Goal: Transaction & Acquisition: Obtain resource

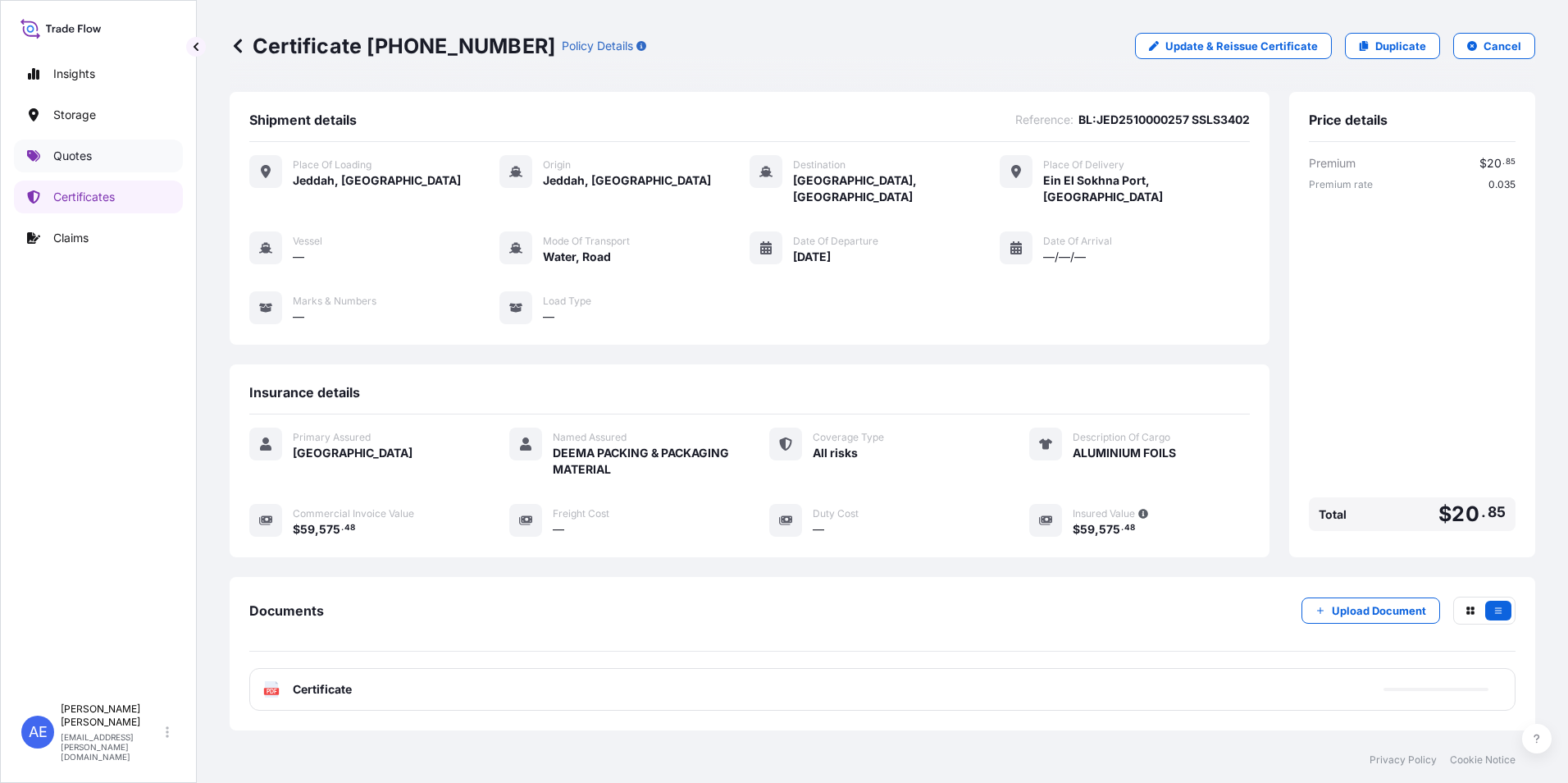
click at [69, 166] on link "Quotes" at bounding box center [98, 155] width 169 height 33
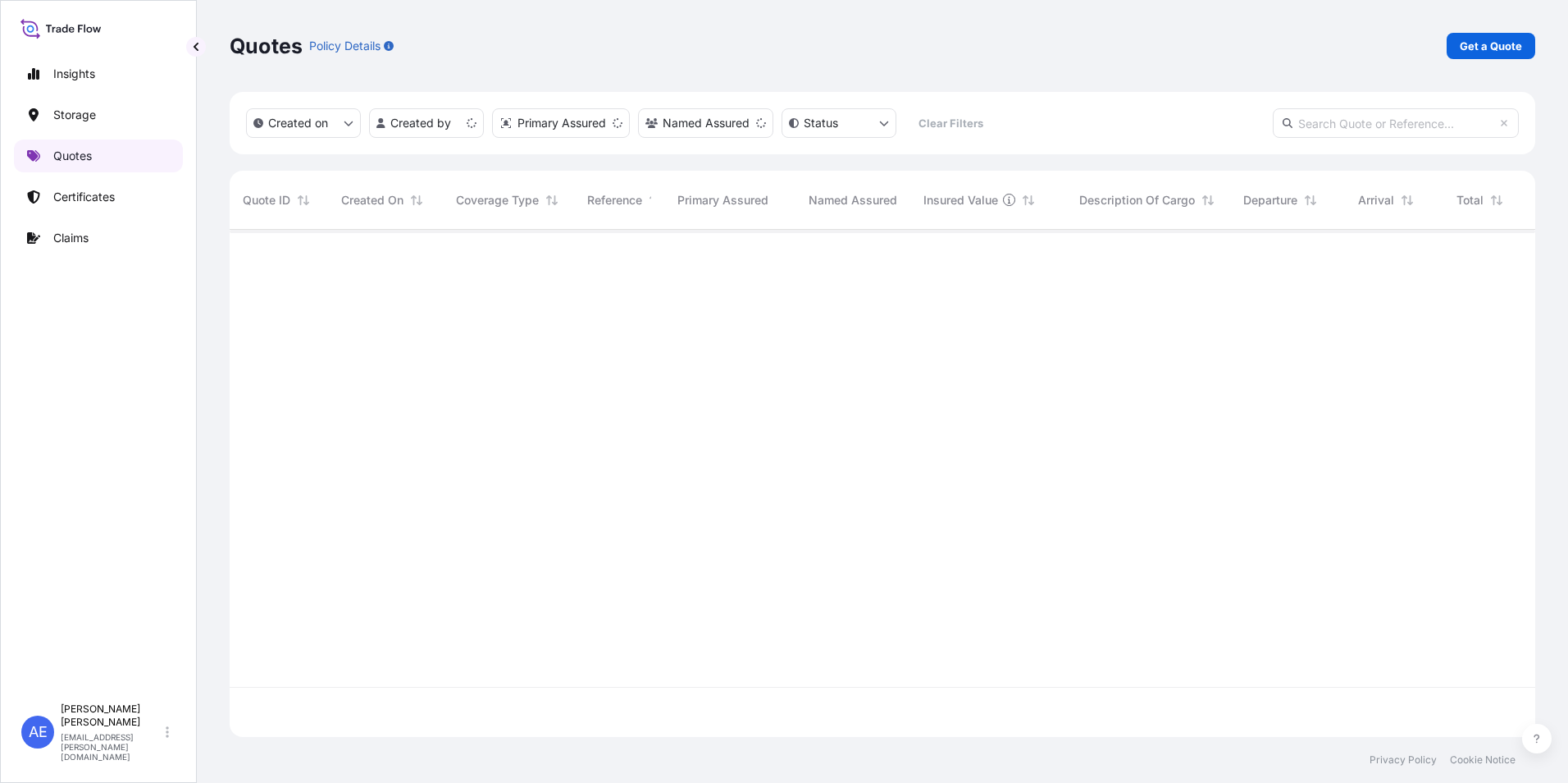
scroll to position [504, 1293]
click at [77, 192] on p "Certificates" at bounding box center [83, 197] width 61 height 17
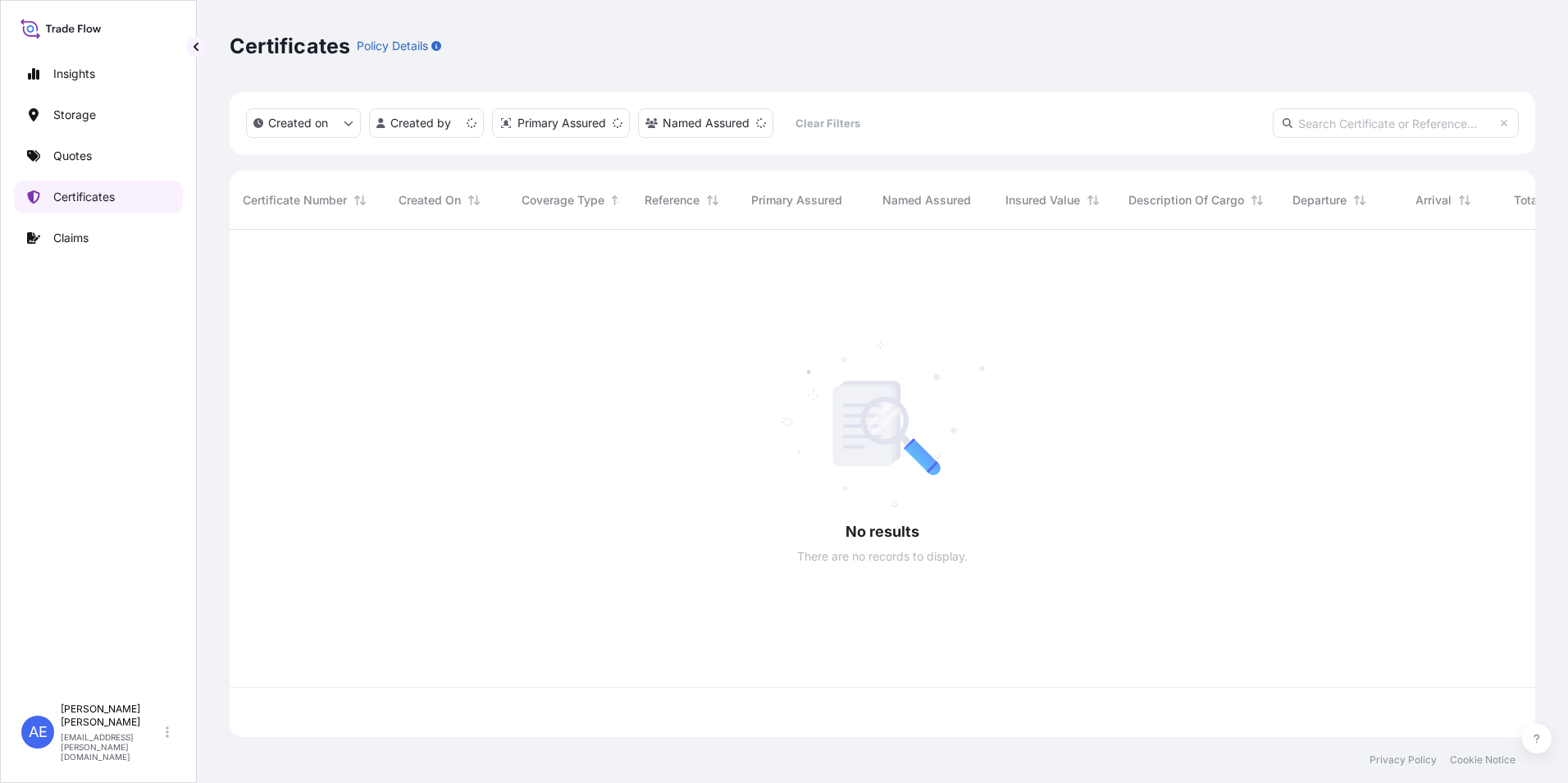
scroll to position [504, 1293]
click at [78, 160] on p "Quotes" at bounding box center [72, 156] width 39 height 17
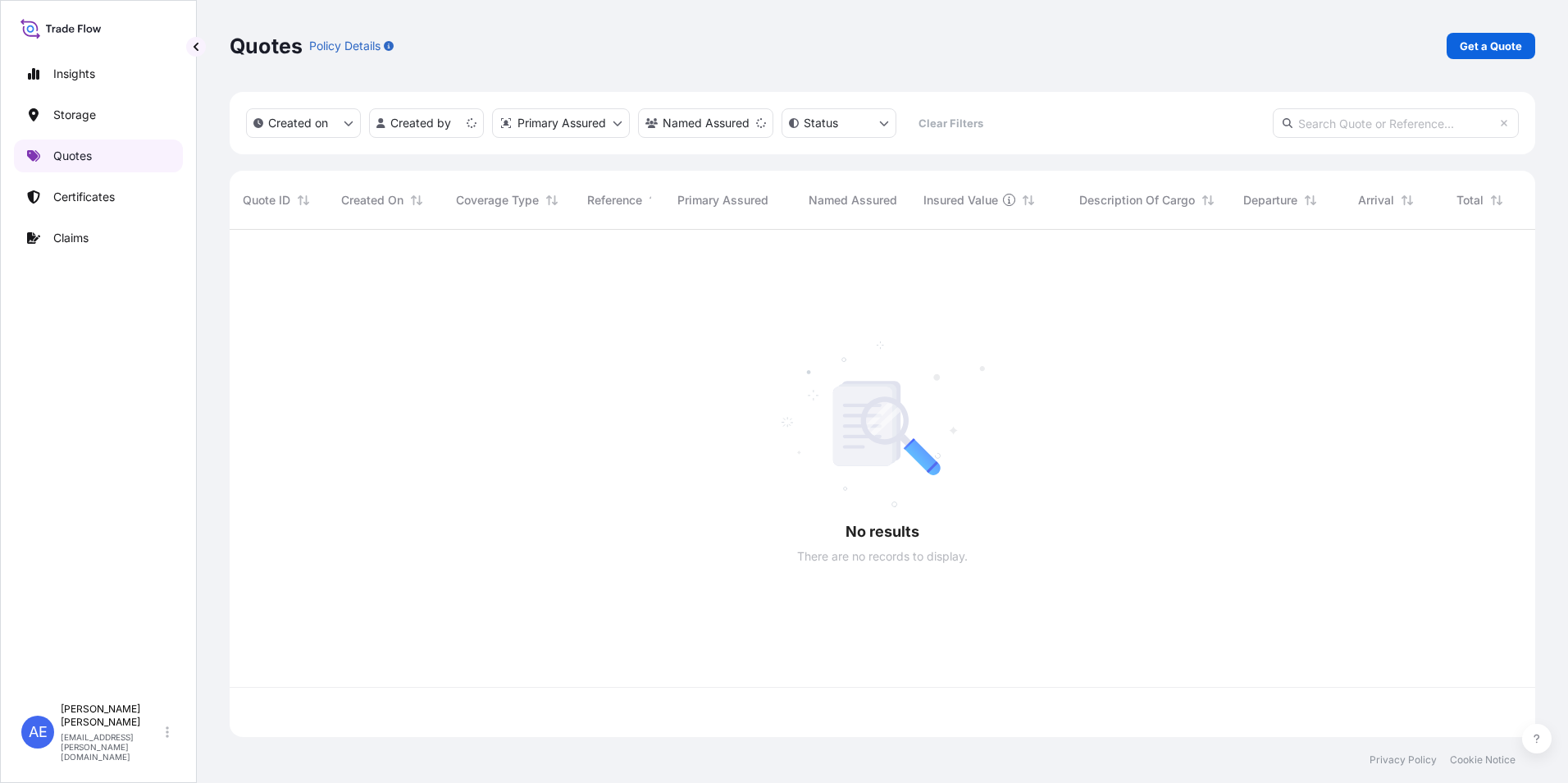
scroll to position [504, 1293]
click at [1496, 47] on p "Get a Quote" at bounding box center [1491, 46] width 62 height 17
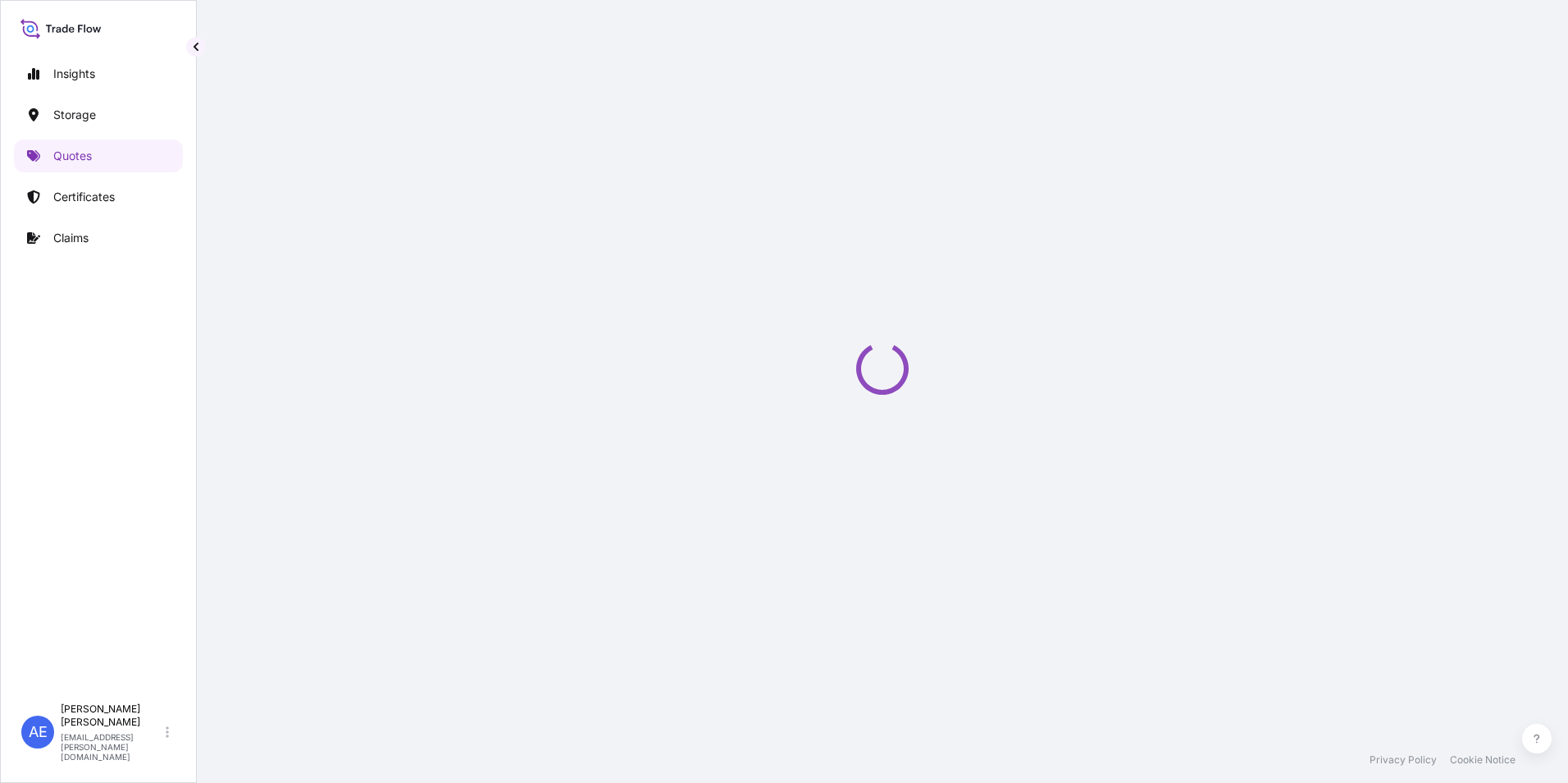
select select "Water"
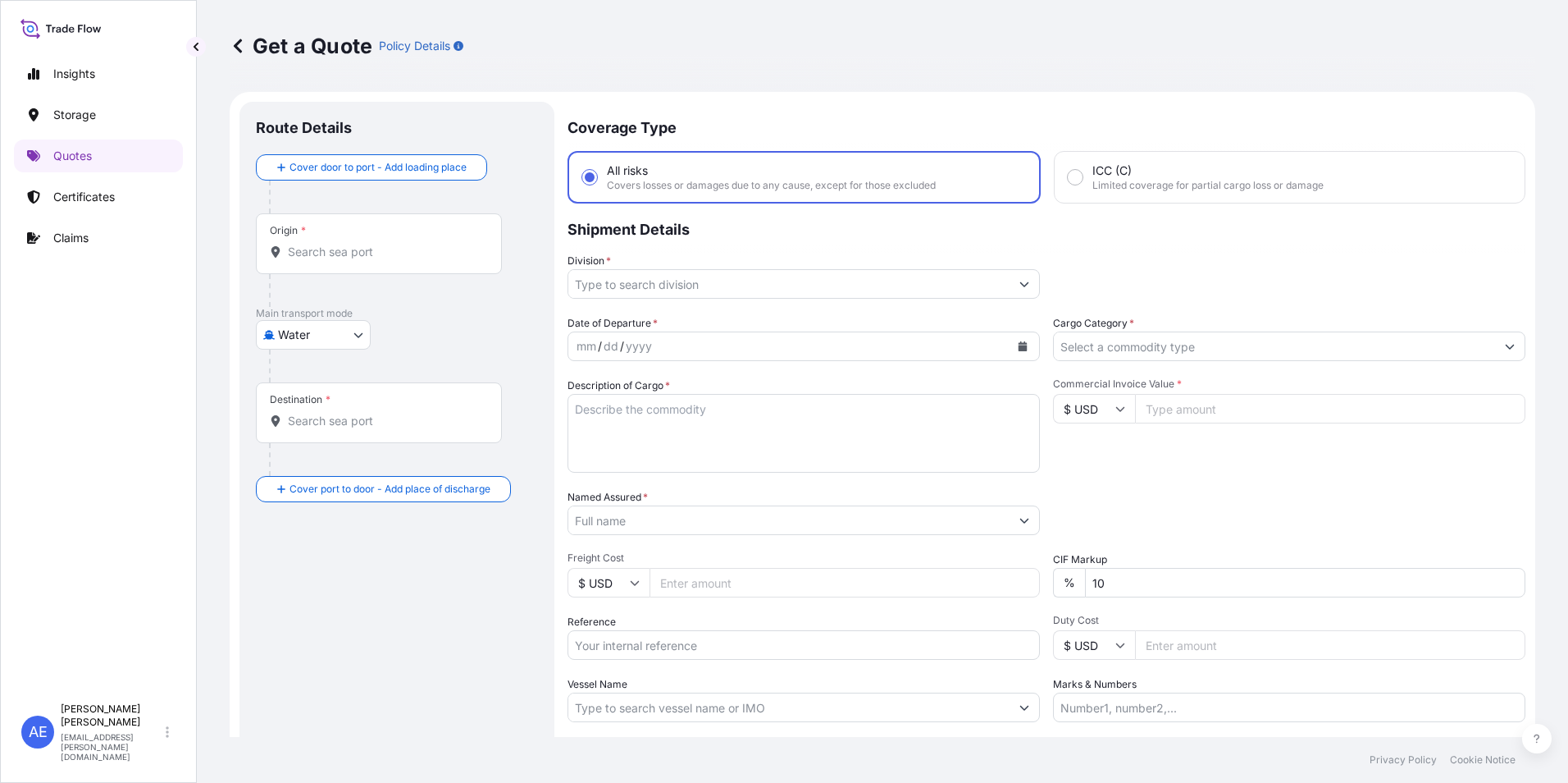
scroll to position [26, 0]
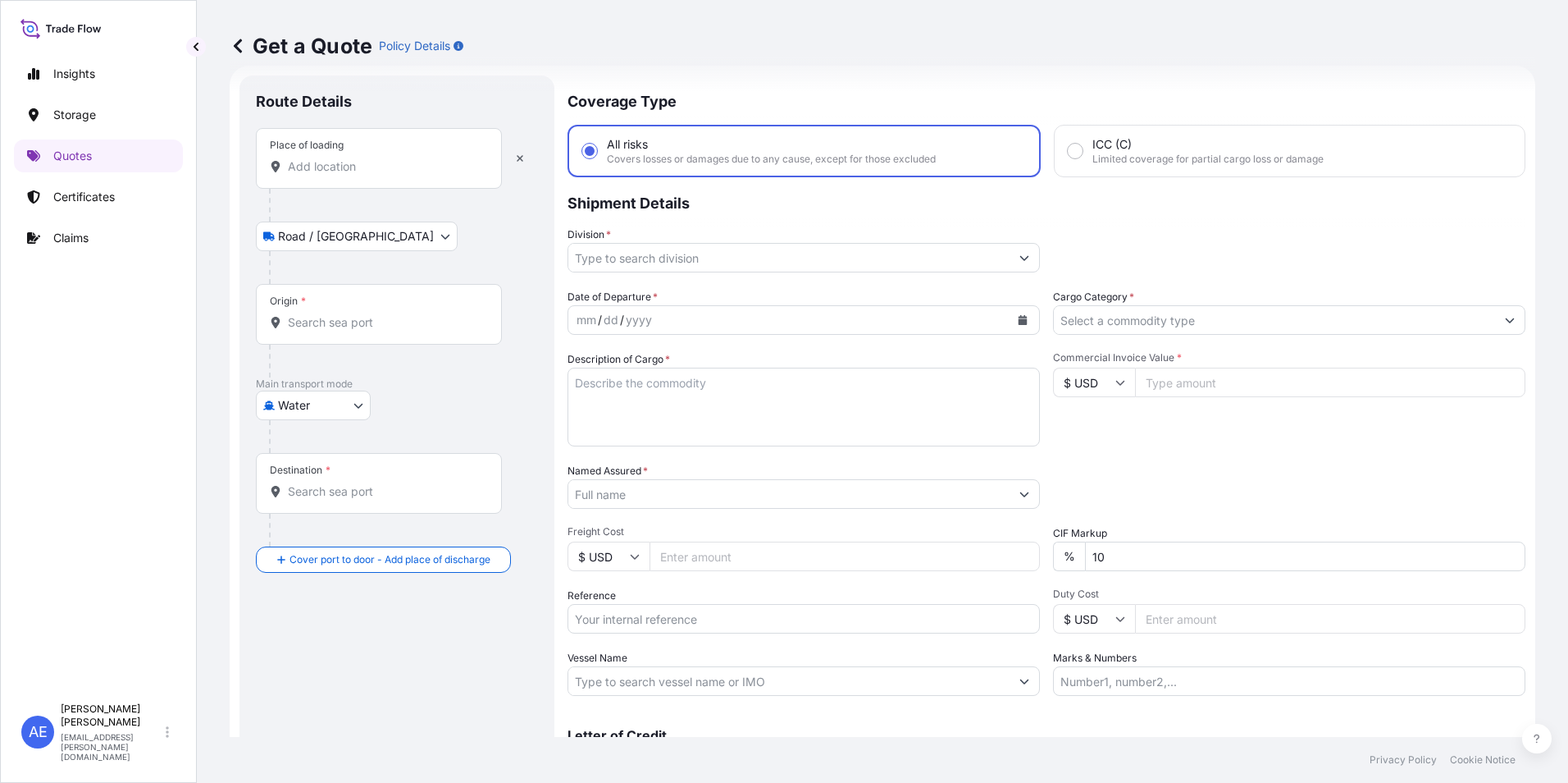
click at [318, 165] on input "Place of loading" at bounding box center [385, 166] width 193 height 17
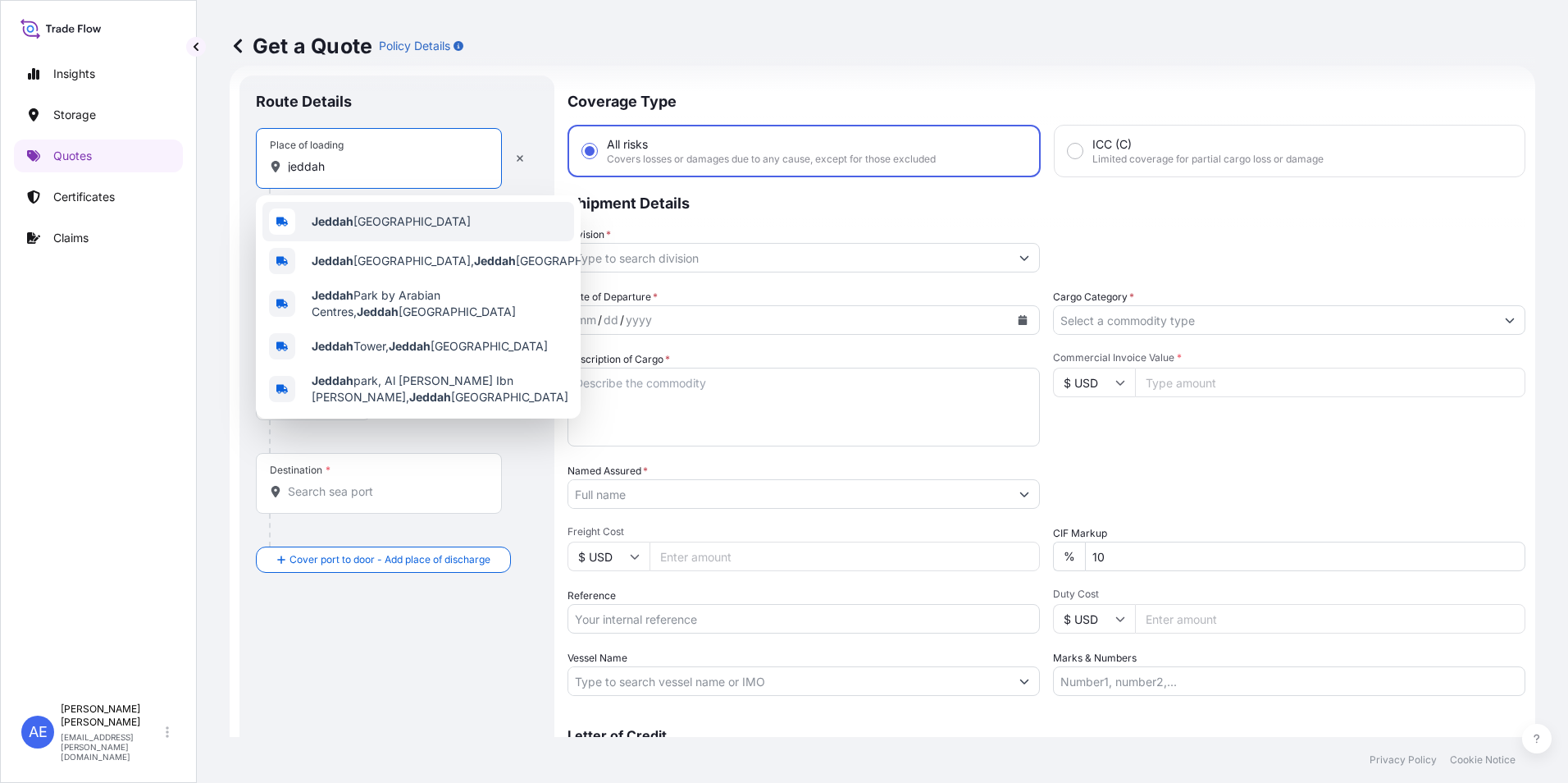
click at [350, 214] on b "Jeddah" at bounding box center [333, 221] width 42 height 14
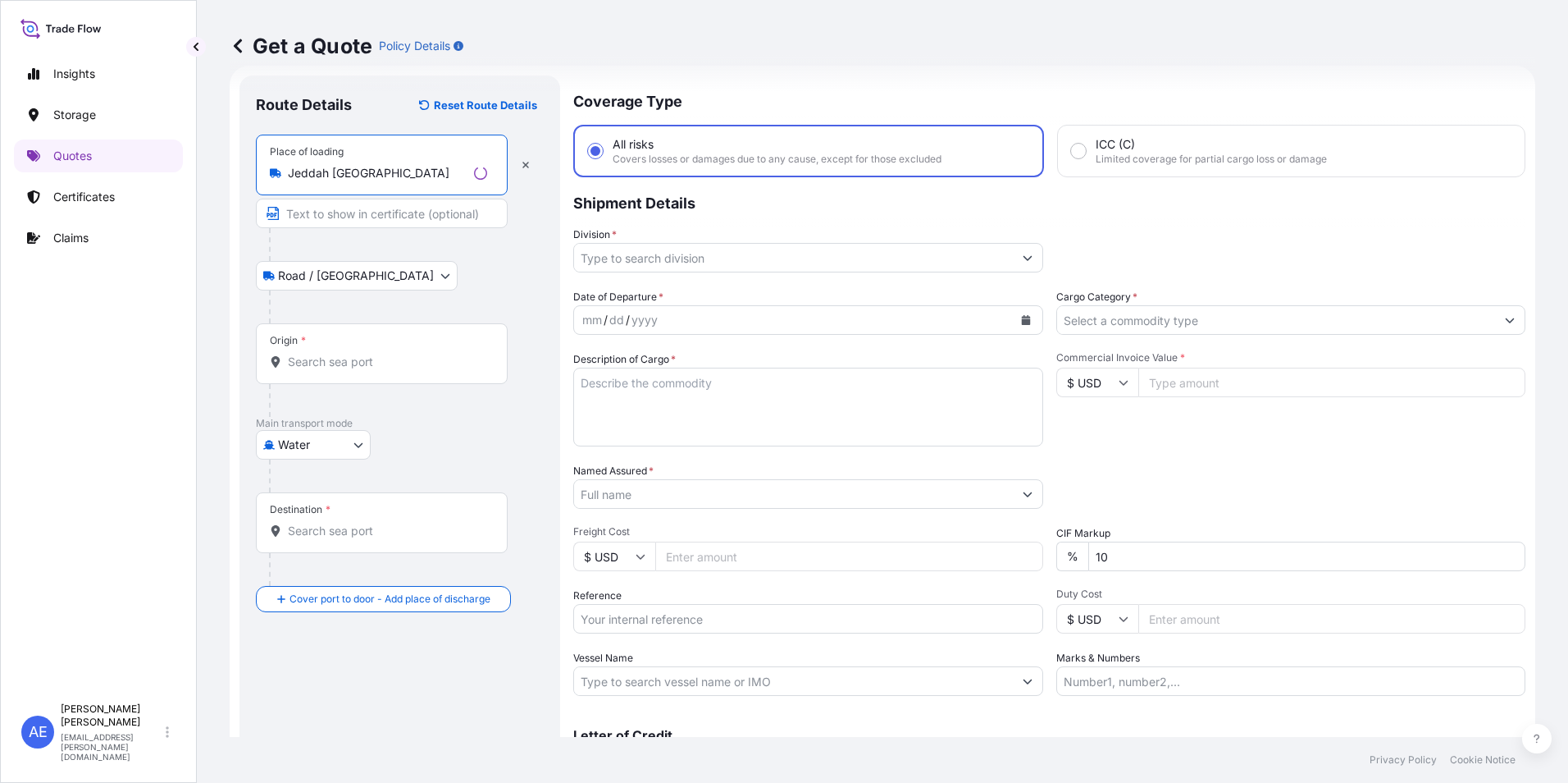
type input "Jeddah [GEOGRAPHIC_DATA]"
click at [325, 352] on div "Origin *" at bounding box center [382, 354] width 252 height 60
click at [325, 354] on input "Origin *" at bounding box center [387, 362] width 199 height 17
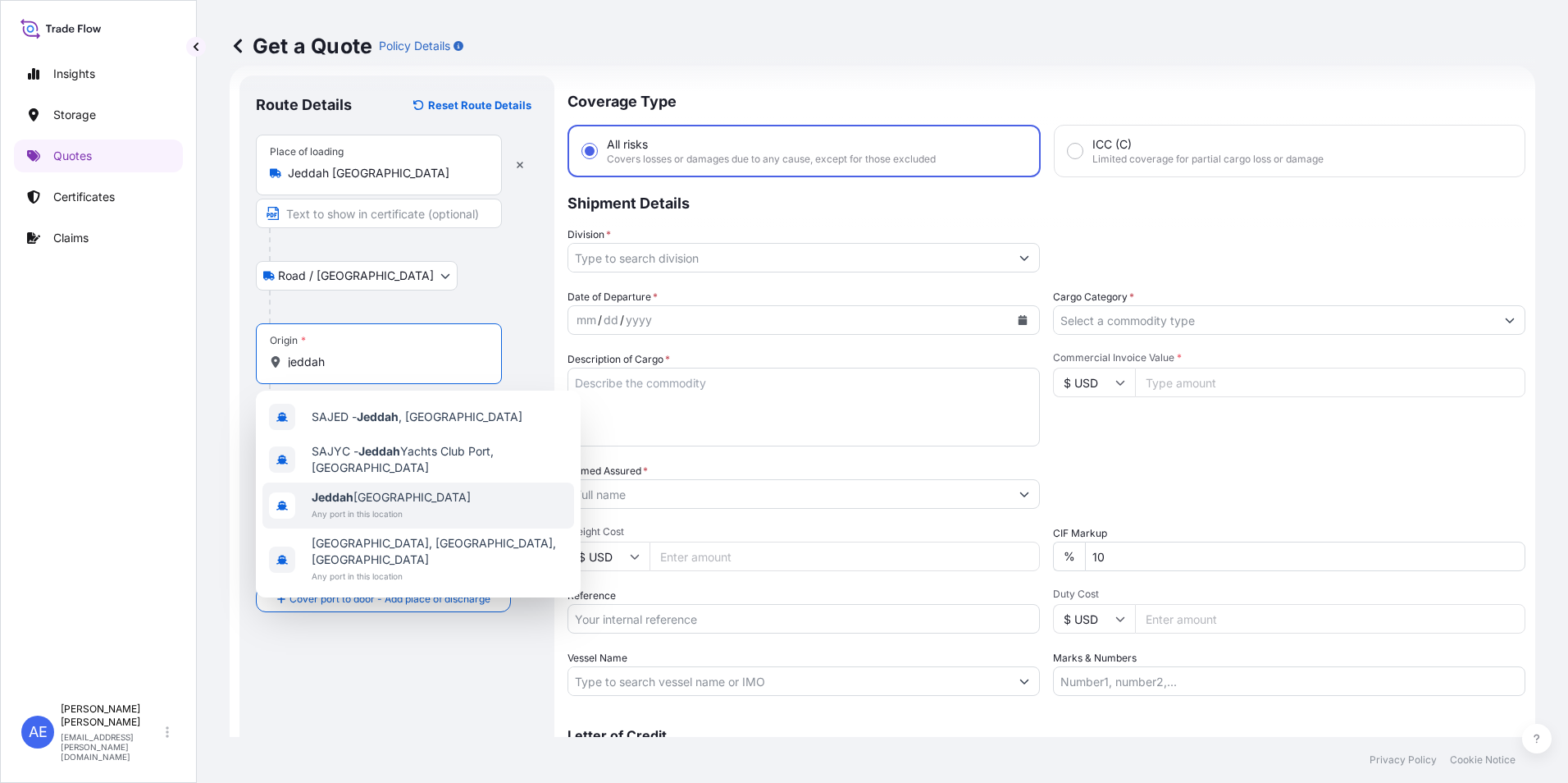
click at [367, 499] on span "Jeddah [GEOGRAPHIC_DATA]" at bounding box center [391, 497] width 159 height 17
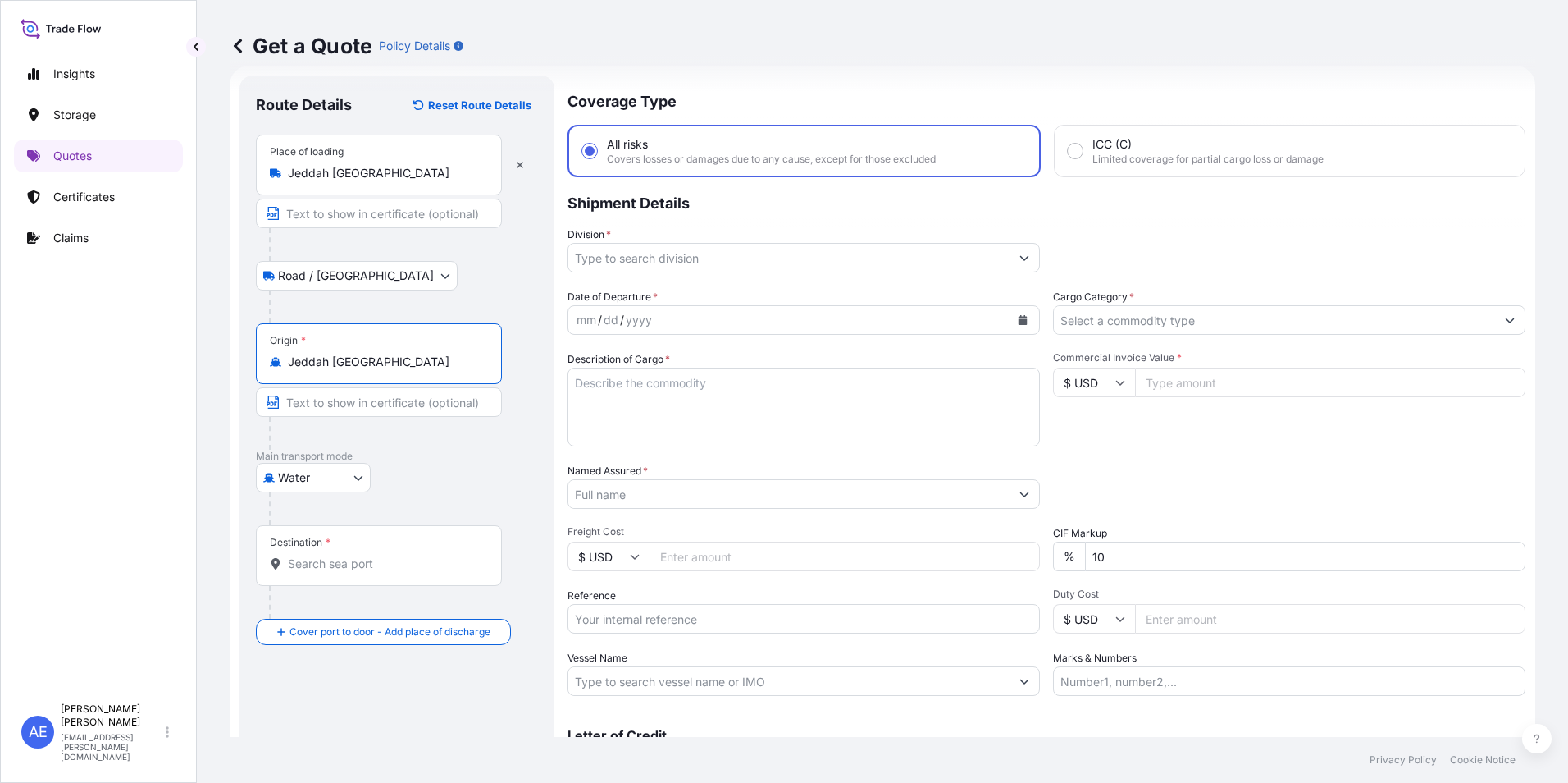
type input "Jeddah [GEOGRAPHIC_DATA]"
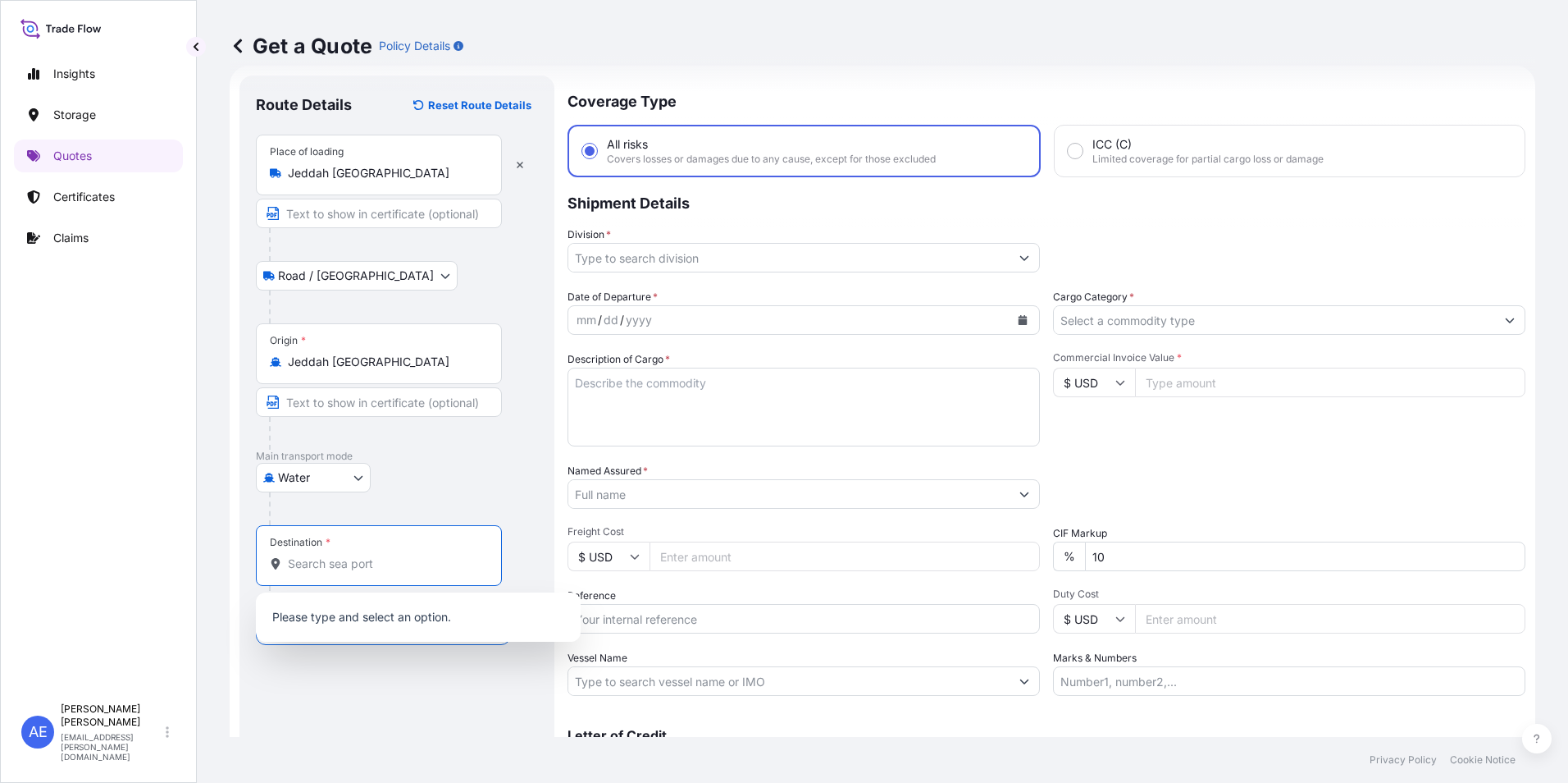
click at [333, 557] on input "Destination *" at bounding box center [385, 564] width 193 height 17
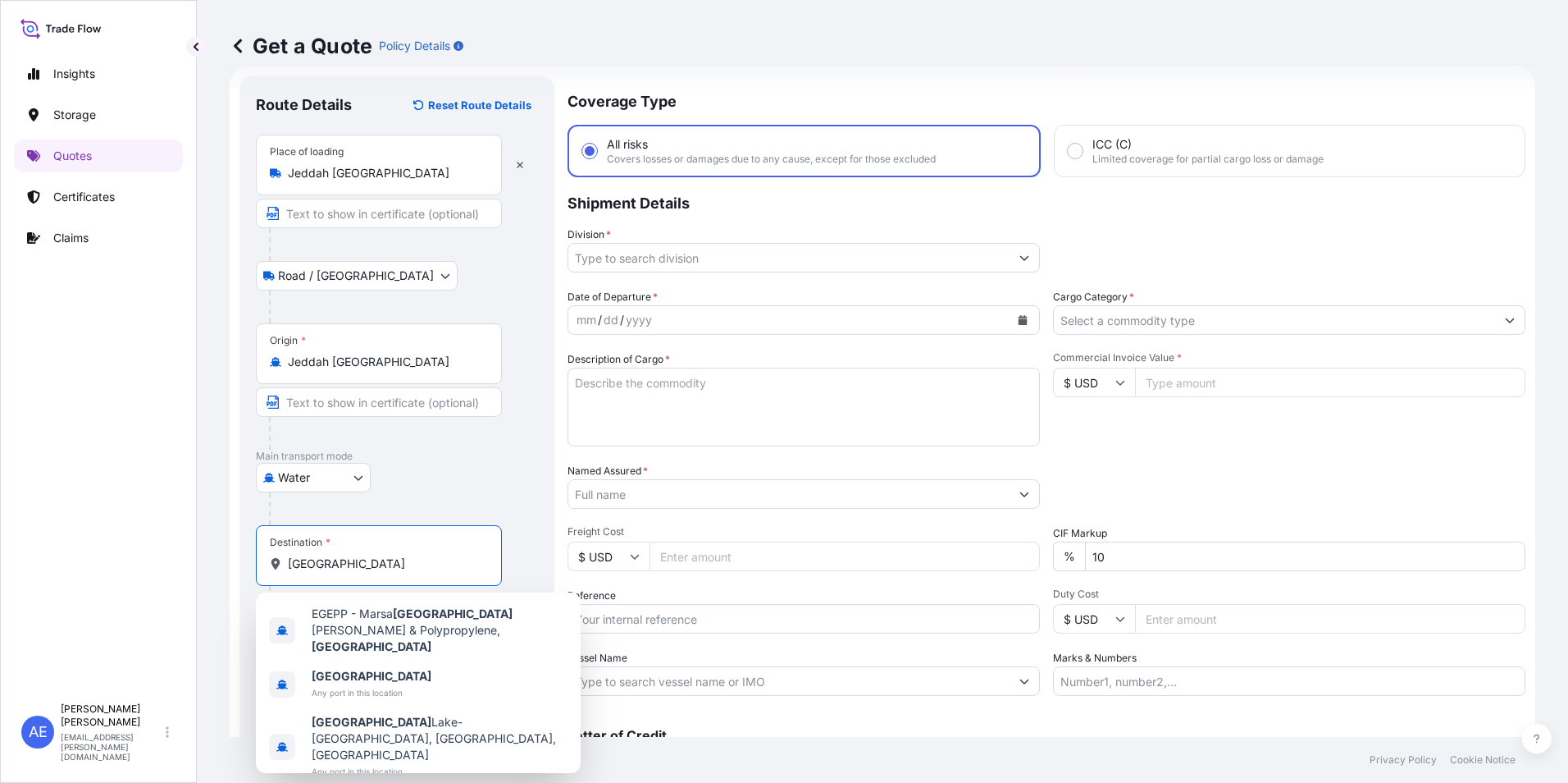
drag, startPoint x: 340, startPoint y: 557, endPoint x: 139, endPoint y: 570, distance: 201.4
click at [144, 570] on div "Insights Storage Quotes Certificates Claims AE [PERSON_NAME] Samuel [EMAIL_ADDR…" at bounding box center [784, 392] width 1568 height 783
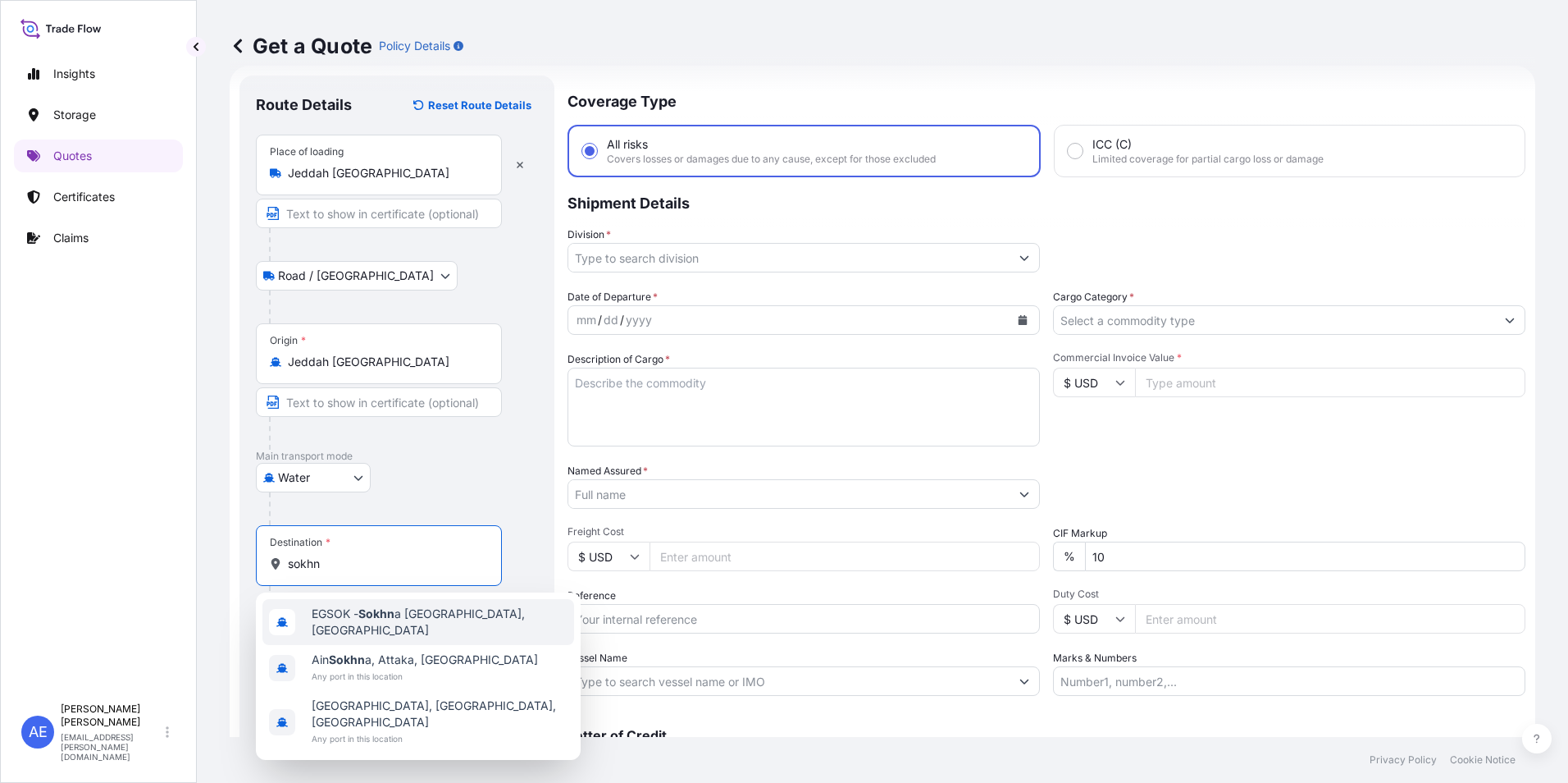
click at [357, 624] on span "EGSOK - Sokhn a [GEOGRAPHIC_DATA], [GEOGRAPHIC_DATA]" at bounding box center [439, 622] width 256 height 33
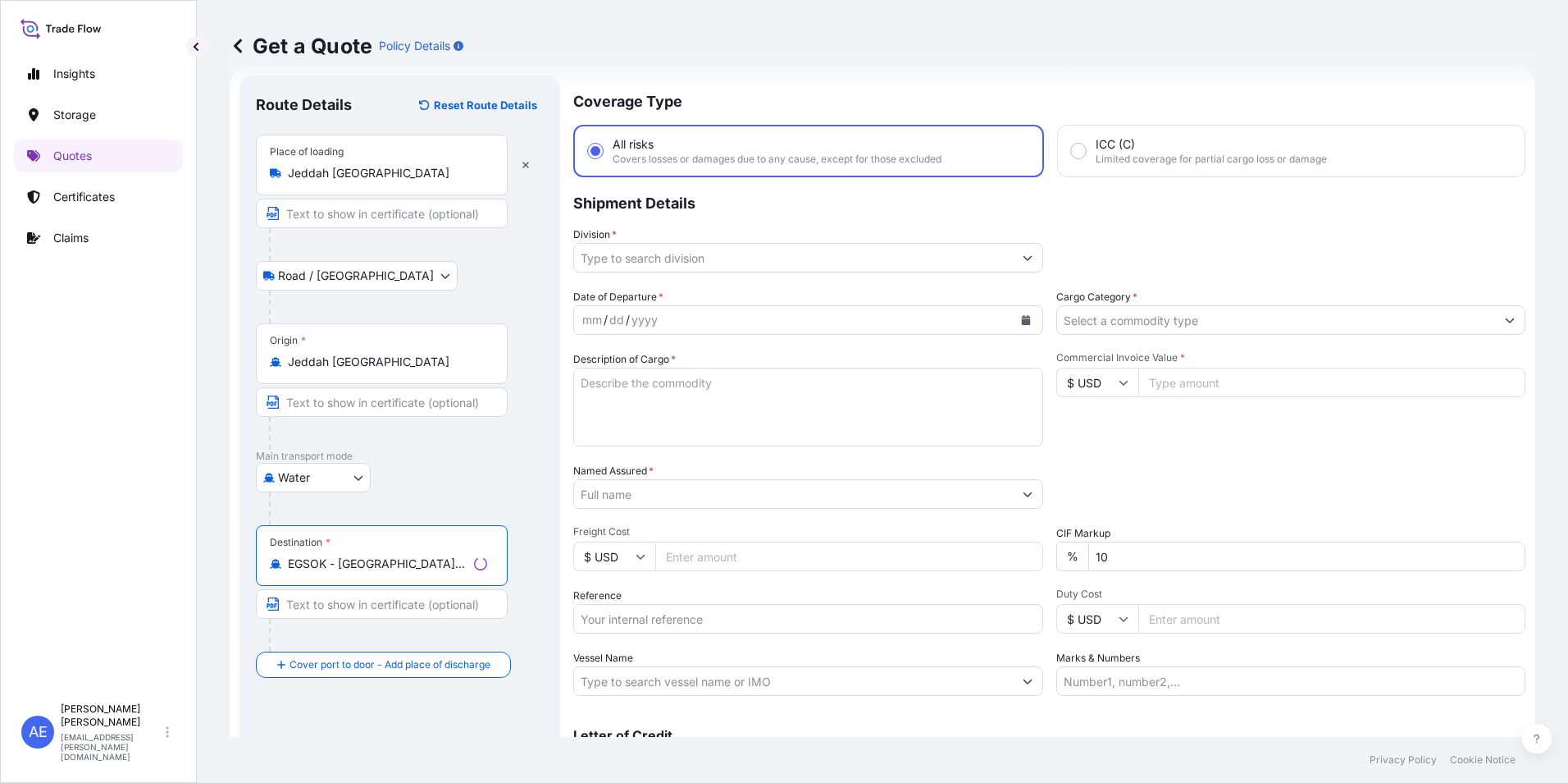
type input "EGSOK - [GEOGRAPHIC_DATA], [GEOGRAPHIC_DATA]"
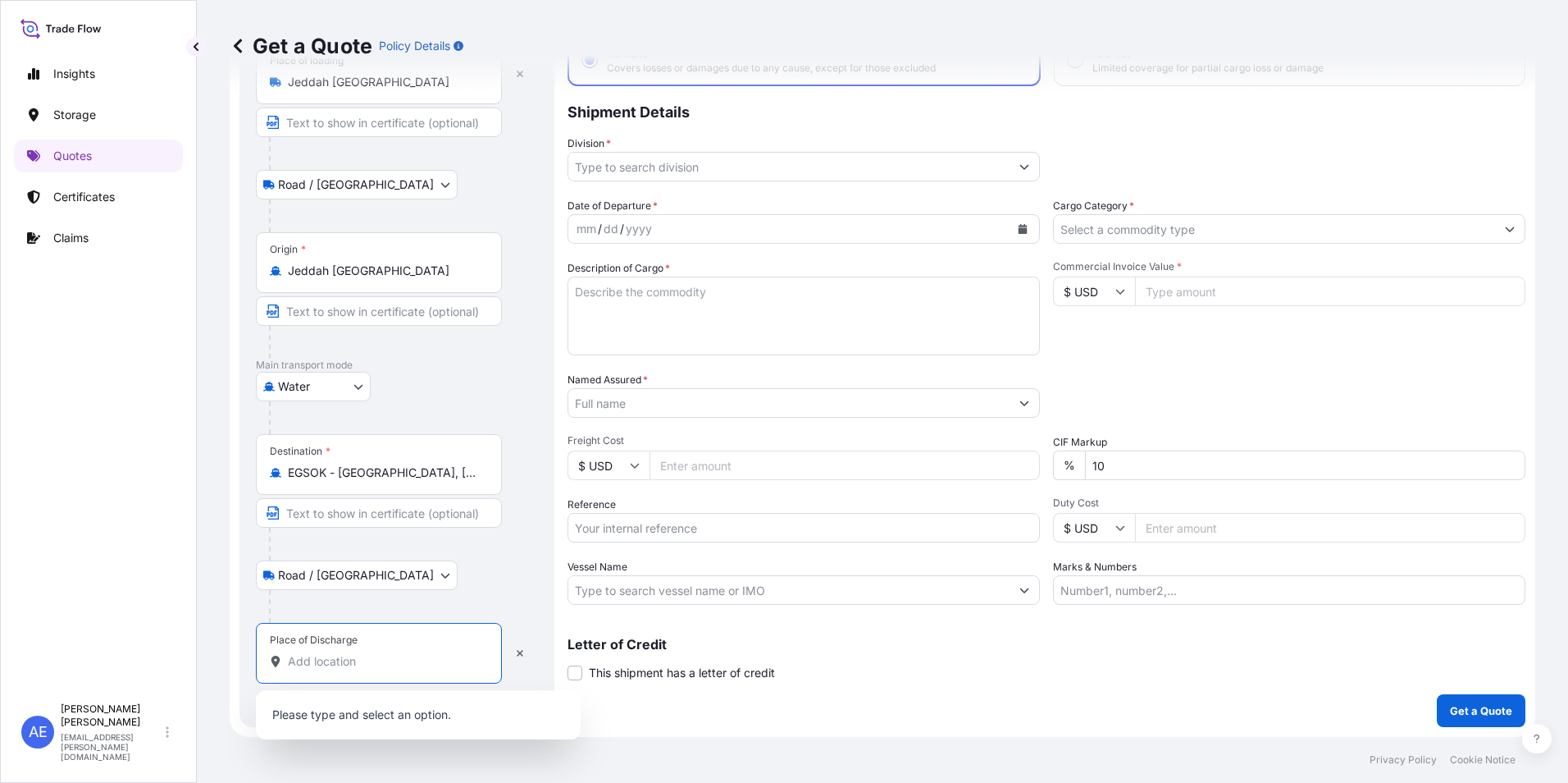
click at [329, 656] on input "Place of Discharge" at bounding box center [385, 661] width 193 height 17
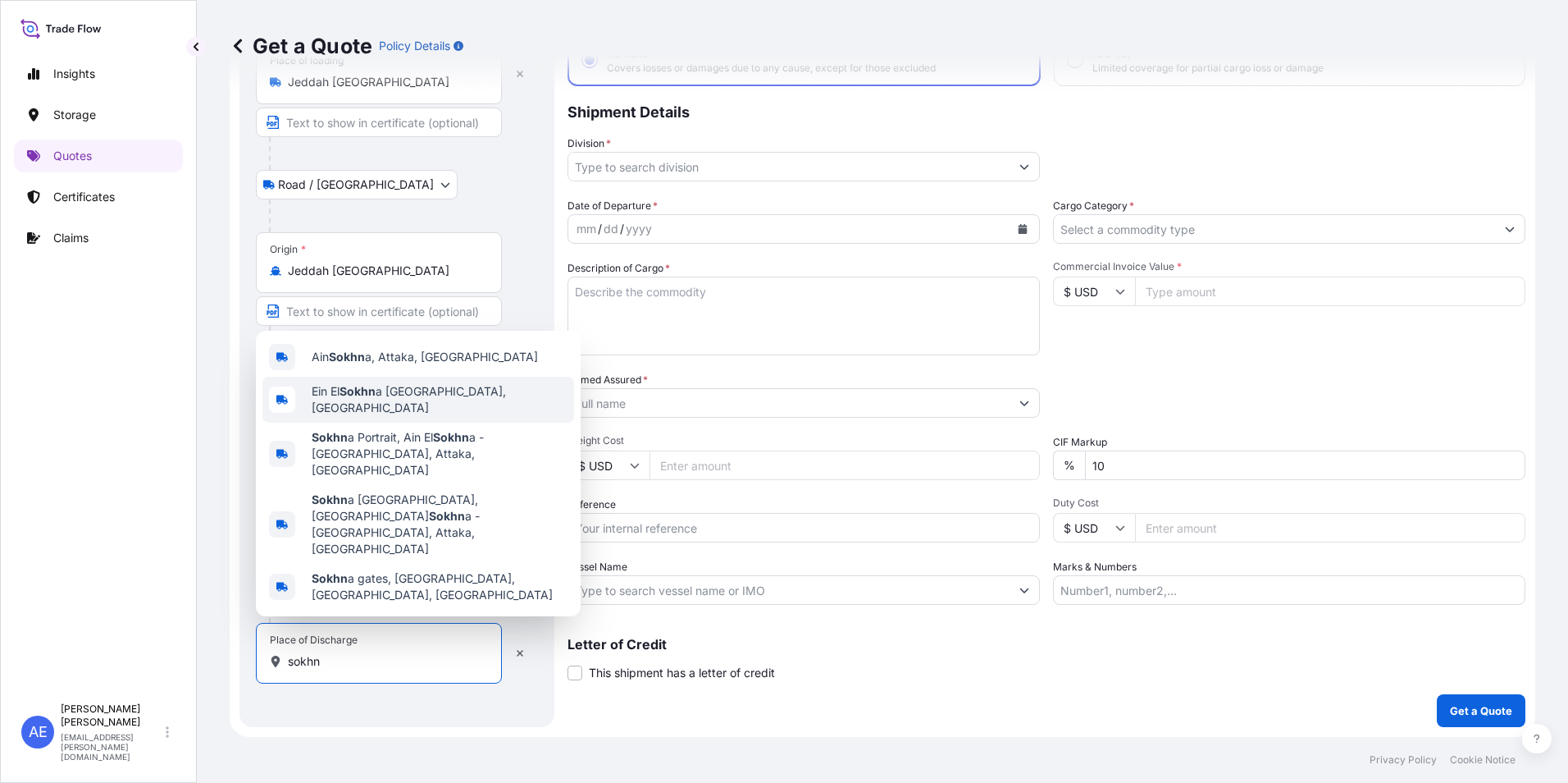
click at [438, 416] on span "Ein El Sokhn a [GEOGRAPHIC_DATA], [GEOGRAPHIC_DATA]" at bounding box center [439, 399] width 256 height 33
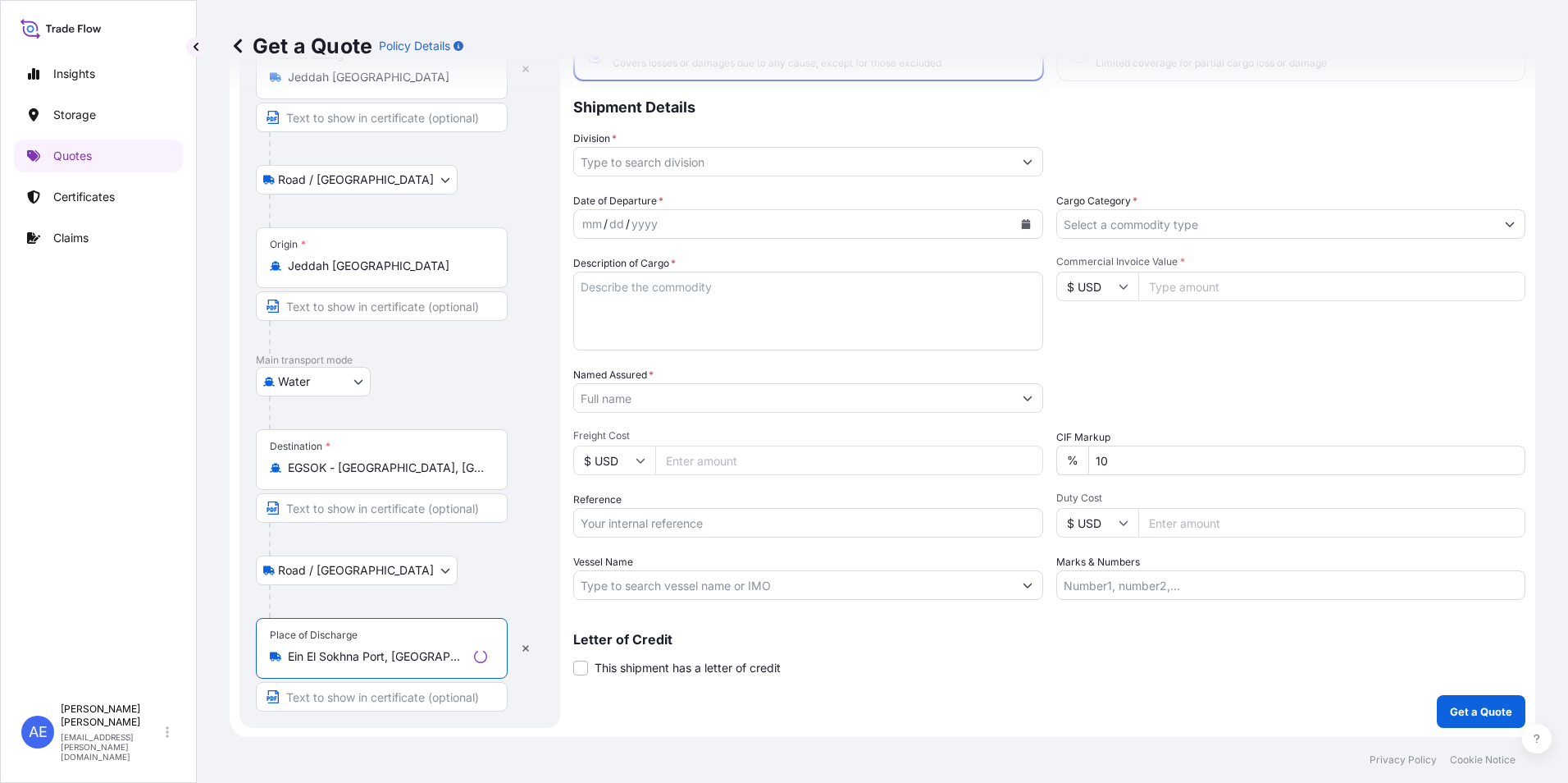
scroll to position [123, 0]
type input "Ein El Sokhna Port, [GEOGRAPHIC_DATA]"
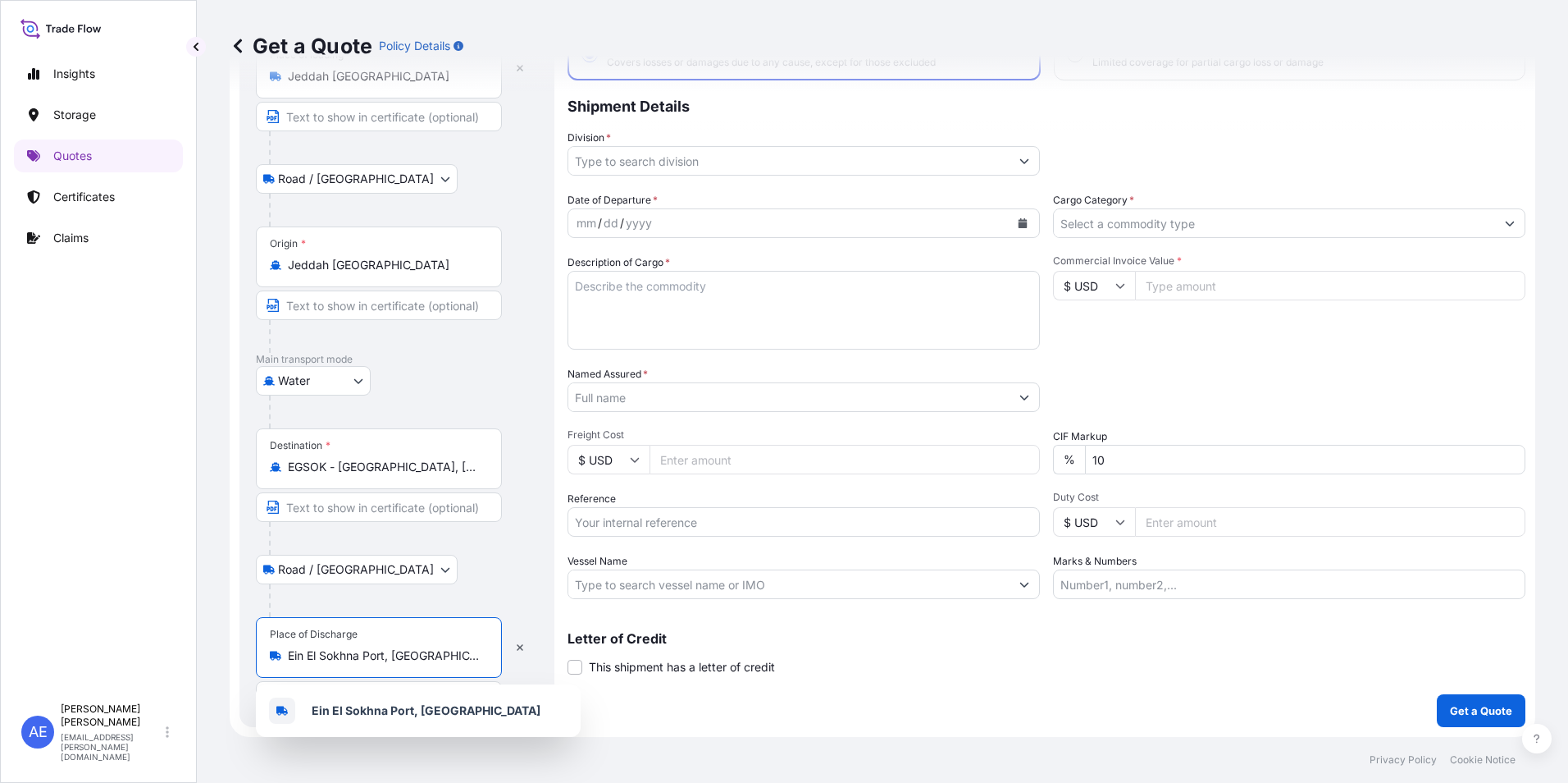
click at [1024, 158] on button "Show suggestions" at bounding box center [1024, 160] width 29 height 29
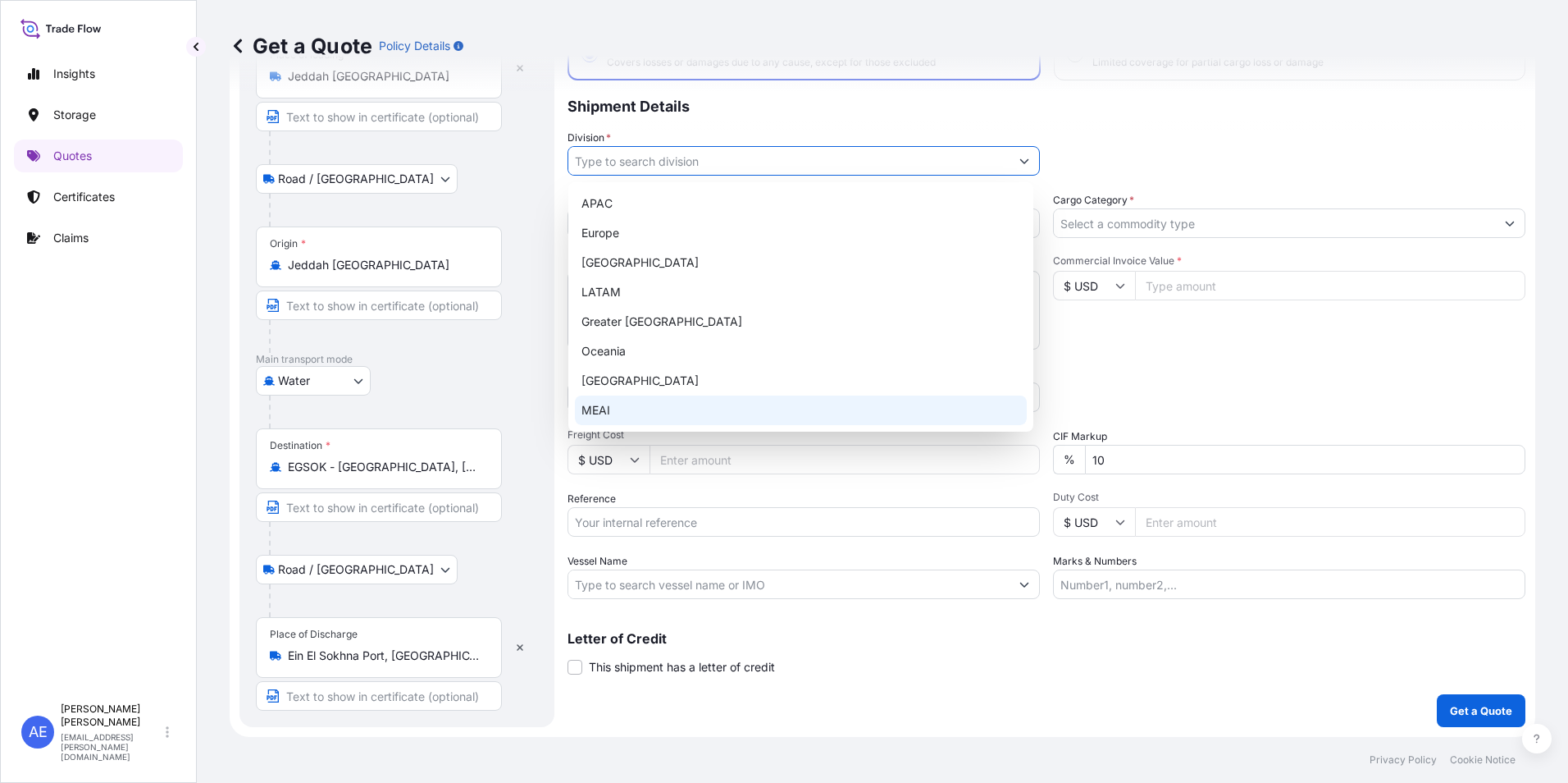
click at [578, 402] on div "MEAI" at bounding box center [801, 410] width 452 height 29
type input "MEAI"
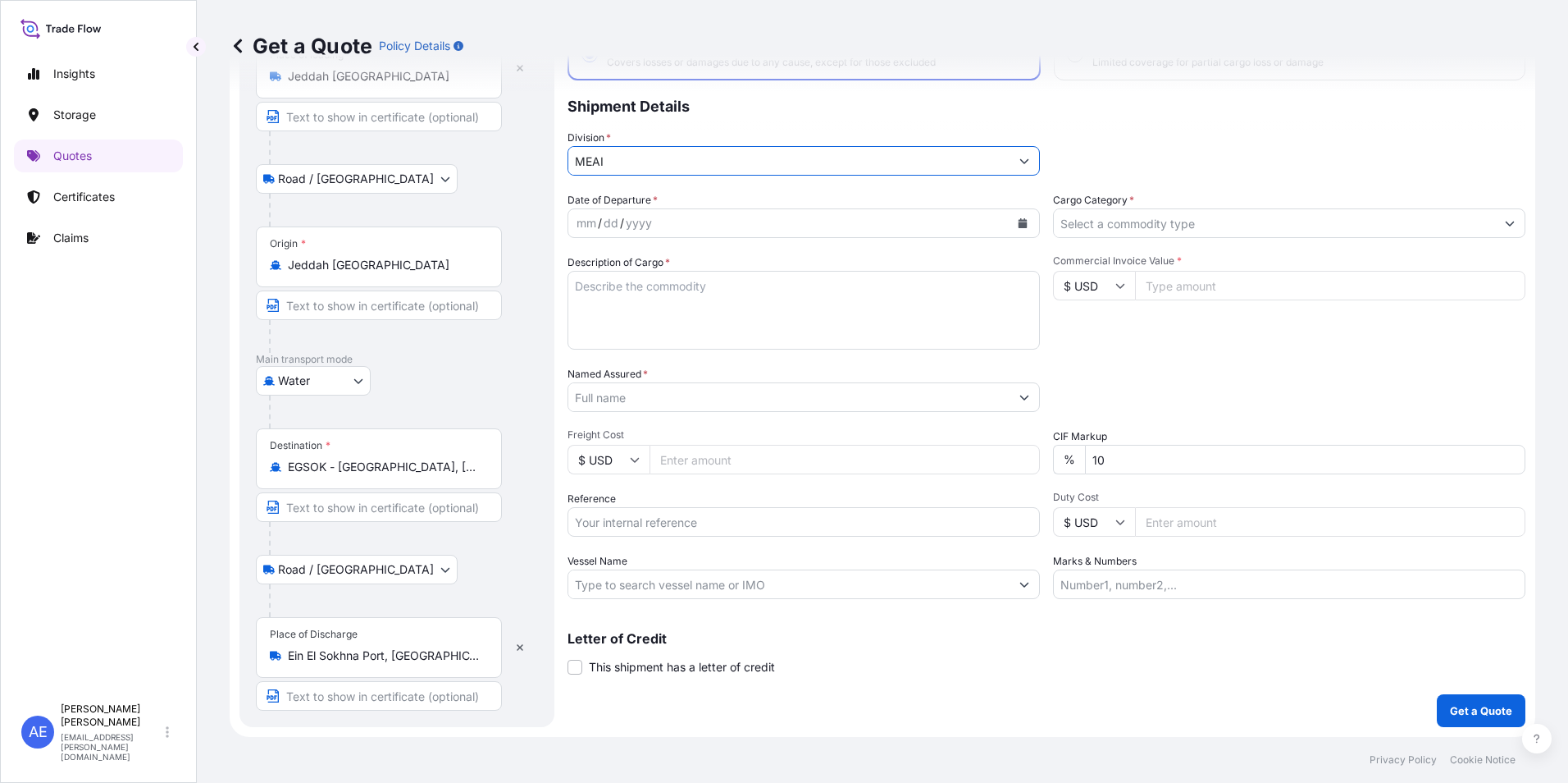
click at [1019, 224] on icon "Calendar" at bounding box center [1023, 223] width 9 height 10
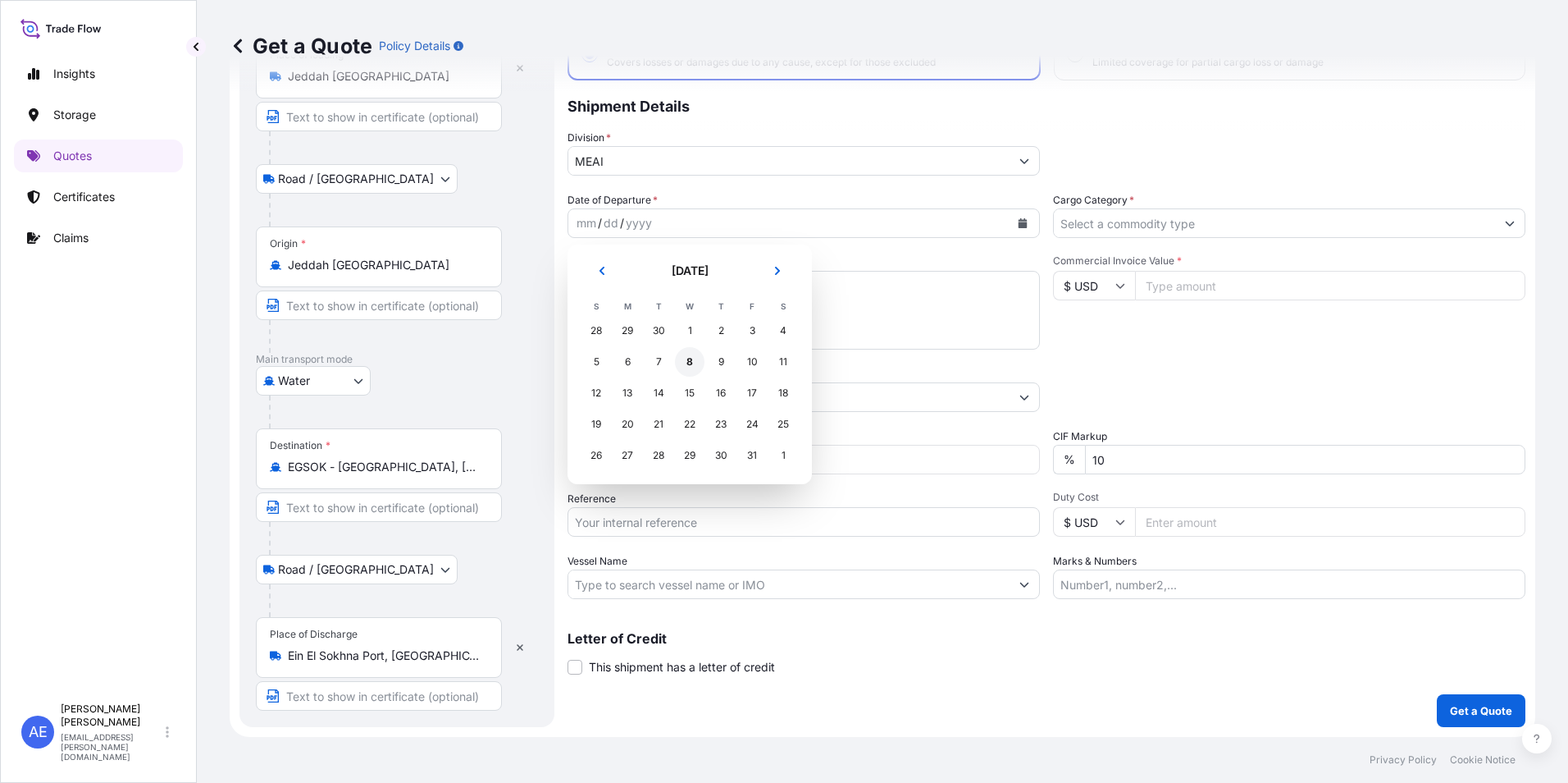
click at [690, 362] on div "8" at bounding box center [690, 361] width 29 height 29
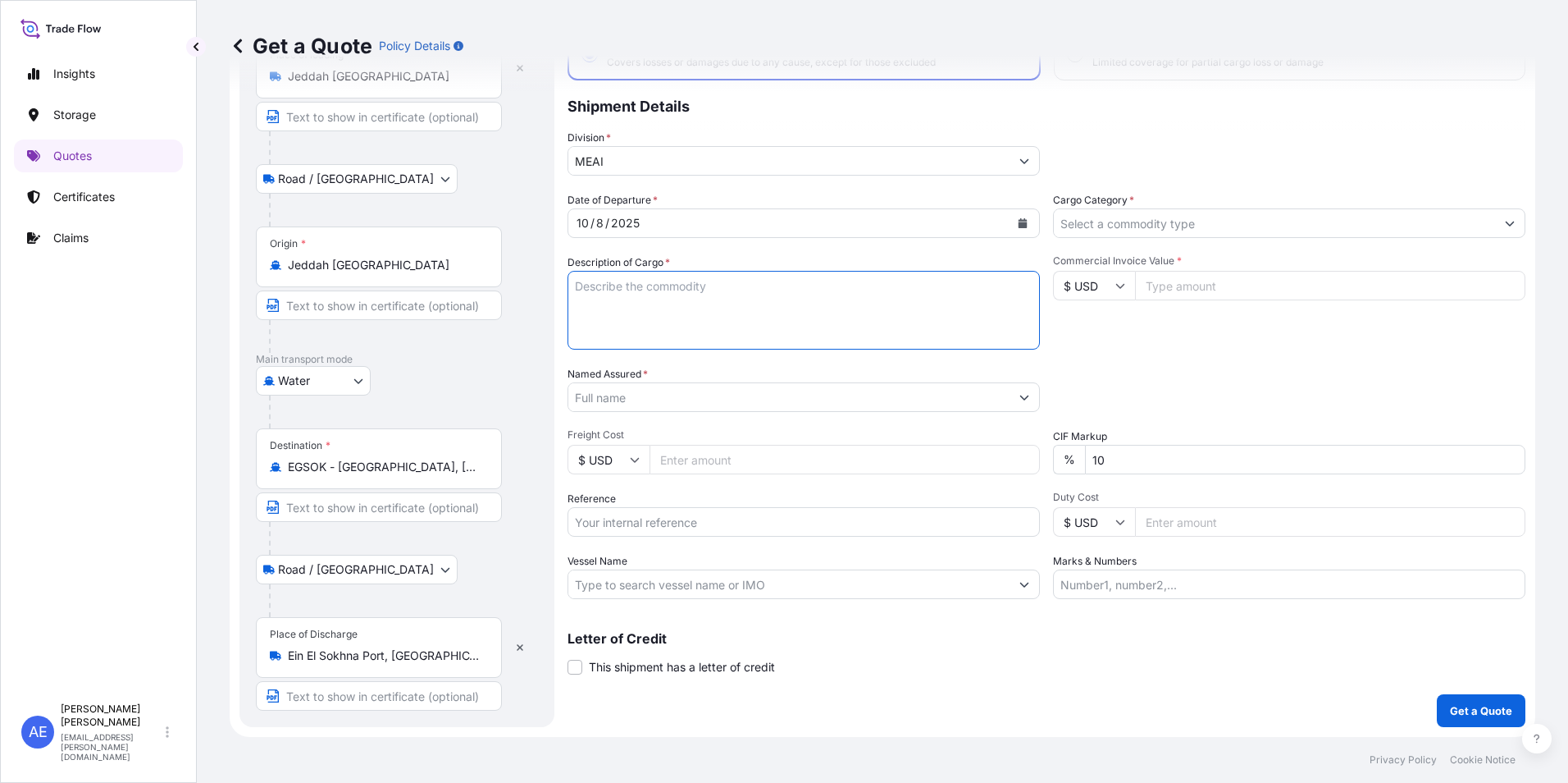
click at [666, 286] on textarea "Description of Cargo *" at bounding box center [804, 310] width 472 height 79
paste textarea "CLEAR GLASS ACID: [CREDIT_CARD_NUMBER]"
type textarea "CLEAR GLASS ACID: [CREDIT_CARD_NUMBER]"
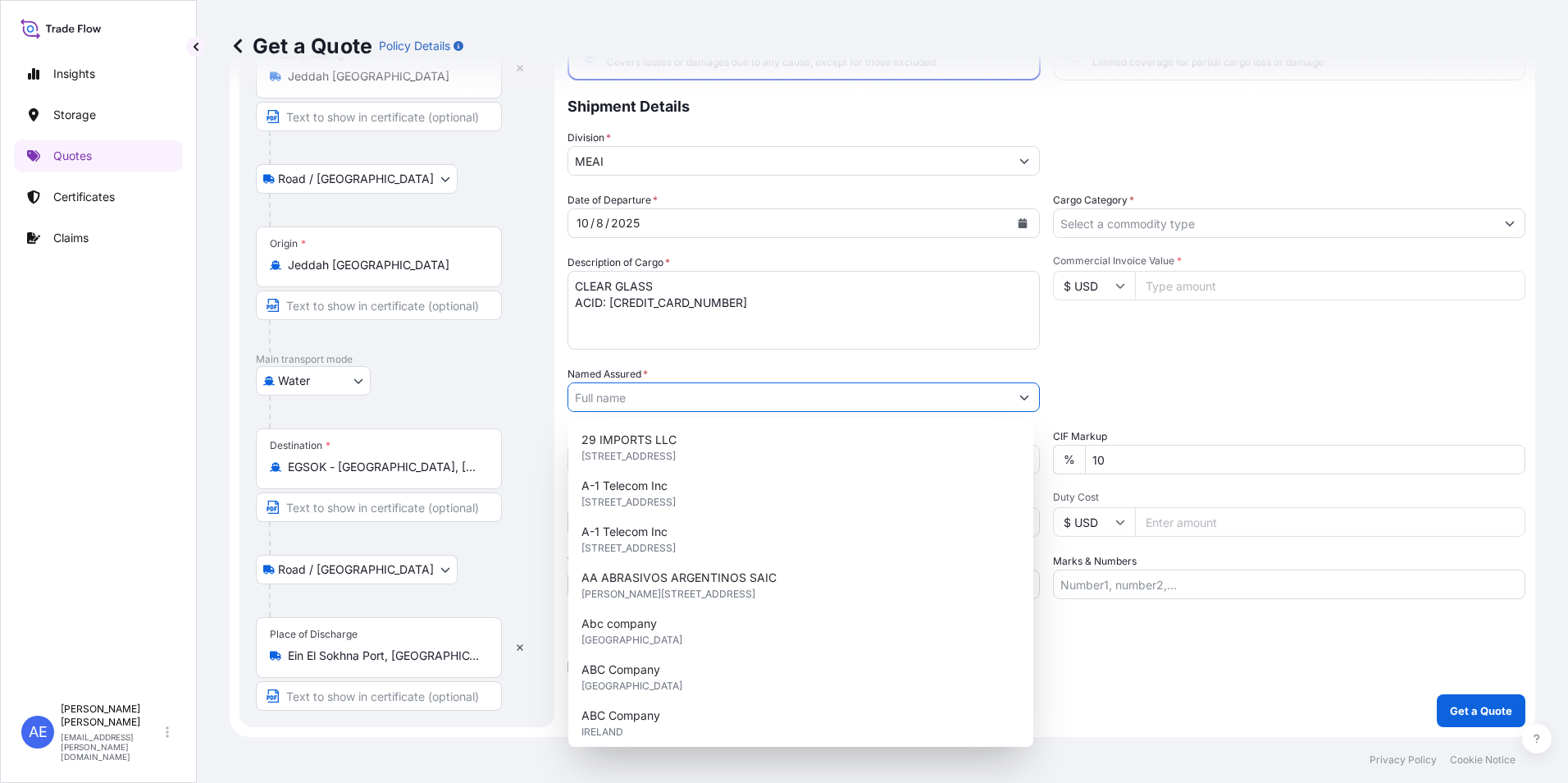
click at [637, 399] on input "Named Assured *" at bounding box center [789, 397] width 441 height 29
paste input "AL OBEIKAN AGC FOR GLASS LLC"
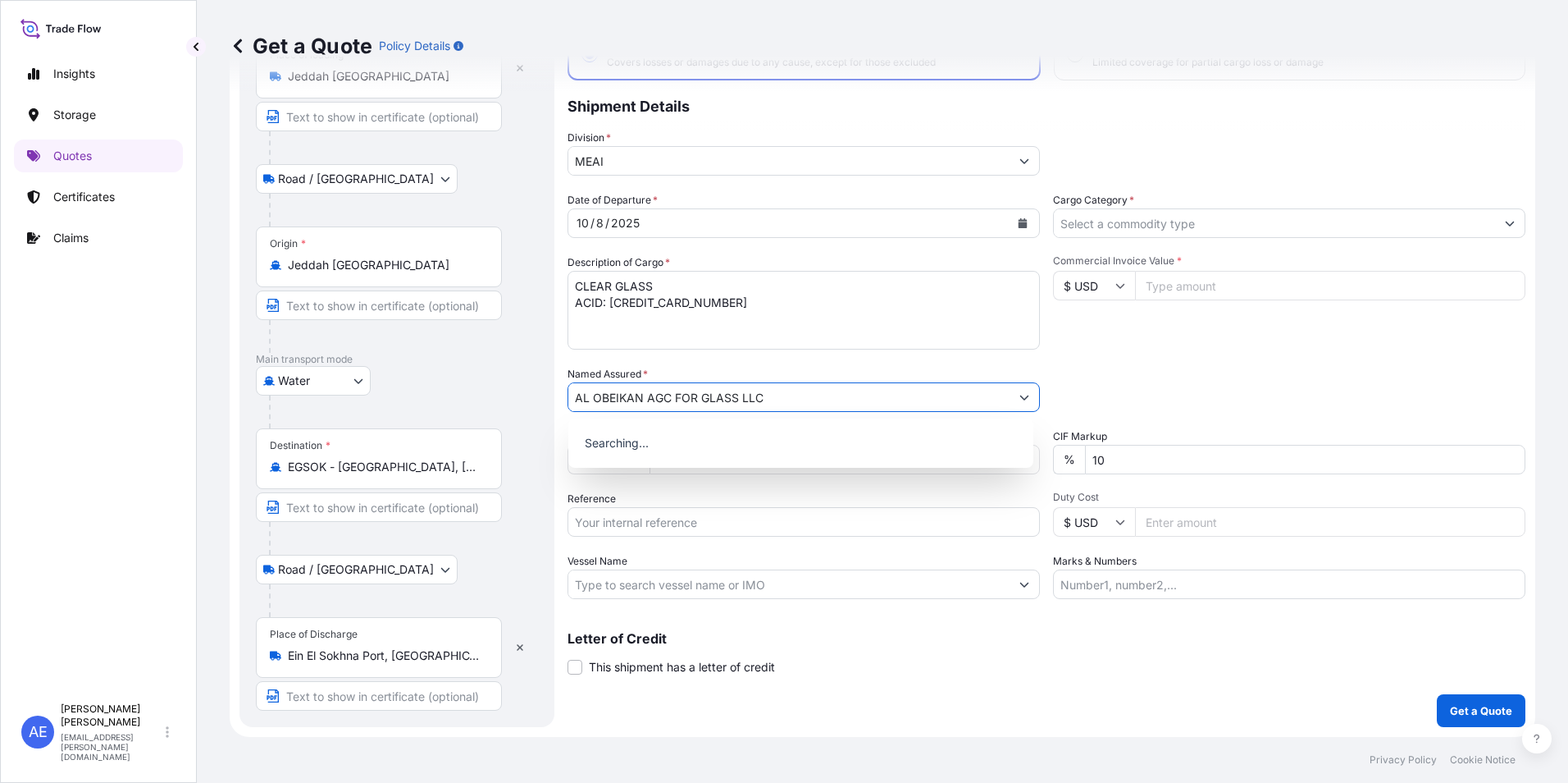
type input "AL OBEIKAN AGC FOR GLASS LLC"
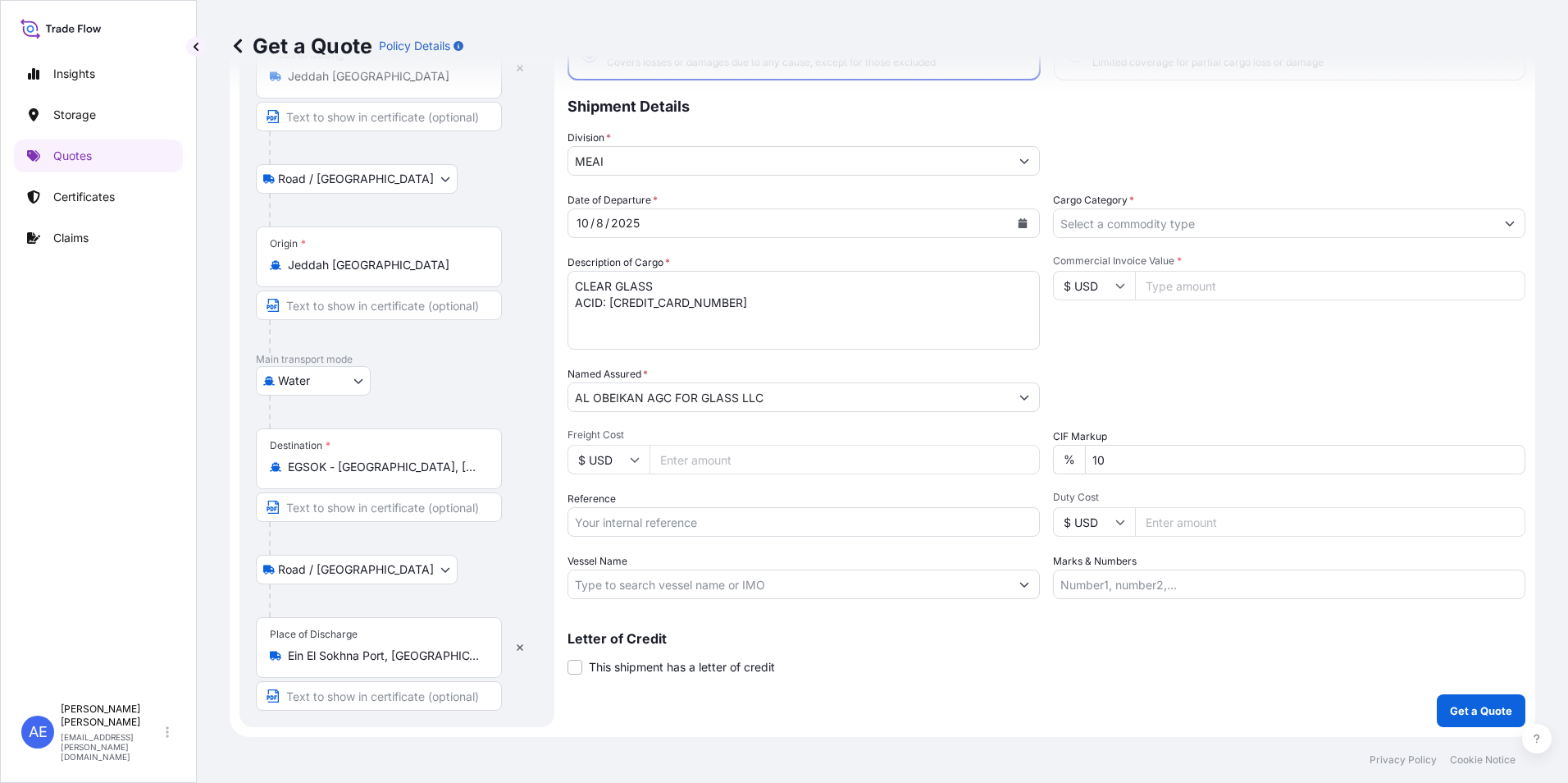
click at [1123, 374] on div "Packing Category Type to search a container mode Please select a primary mode o…" at bounding box center [1289, 389] width 472 height 46
drag, startPoint x: 1141, startPoint y: 450, endPoint x: 794, endPoint y: 486, distance: 348.9
click at [980, 453] on div "Date of Departure * [DATE] Cargo Category * Description of Cargo * CLEAR GLASS …" at bounding box center [1046, 396] width 958 height 407
type input "0"
click at [705, 526] on input "Reference" at bounding box center [804, 521] width 472 height 29
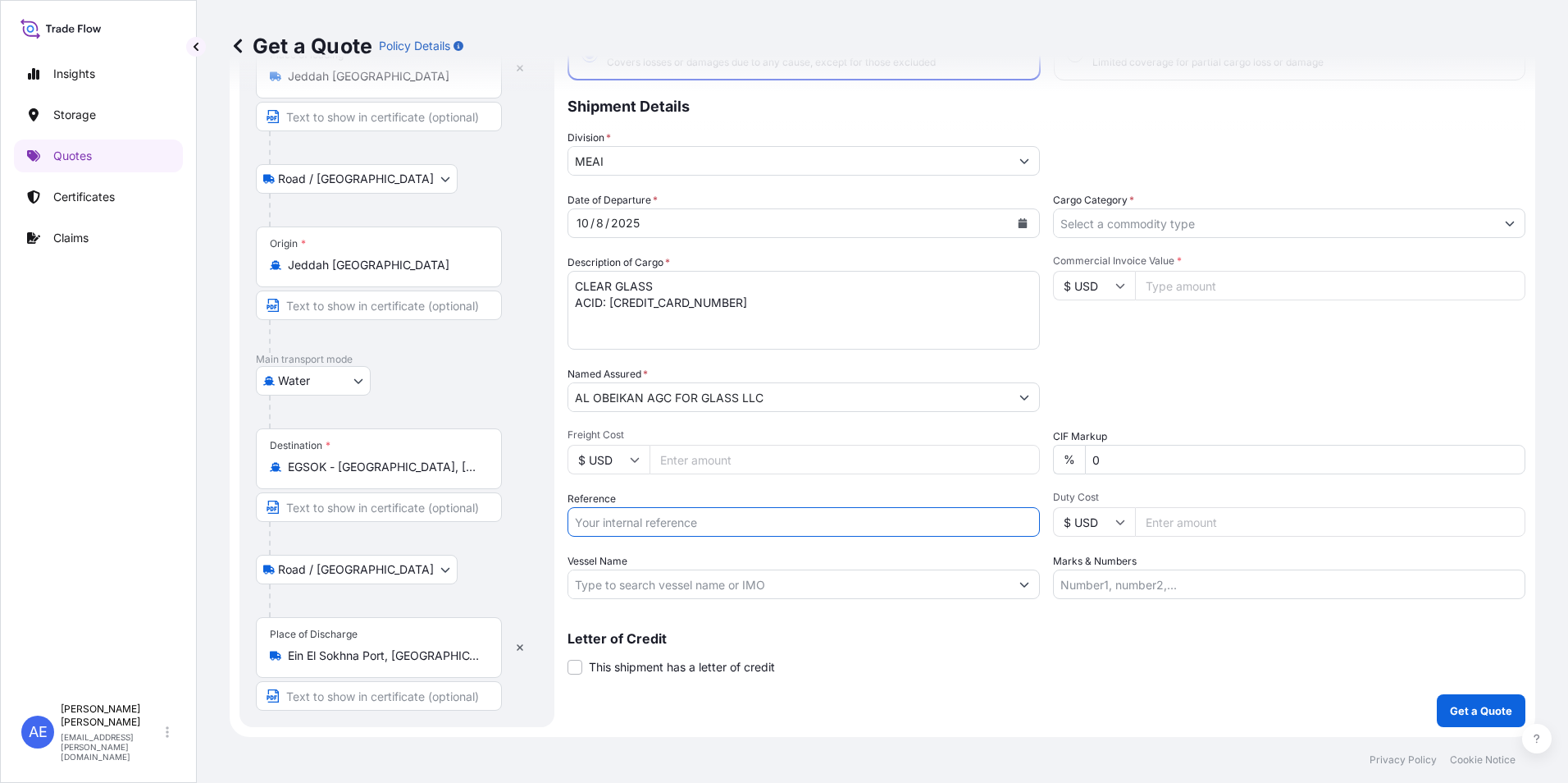
paste input "SSLS3414"
type input "SSLS3414"
click at [1149, 236] on div "Date of Departure * [DATE] Cargo Category * Description of Cargo * CLEAR GLASS …" at bounding box center [1046, 396] width 958 height 407
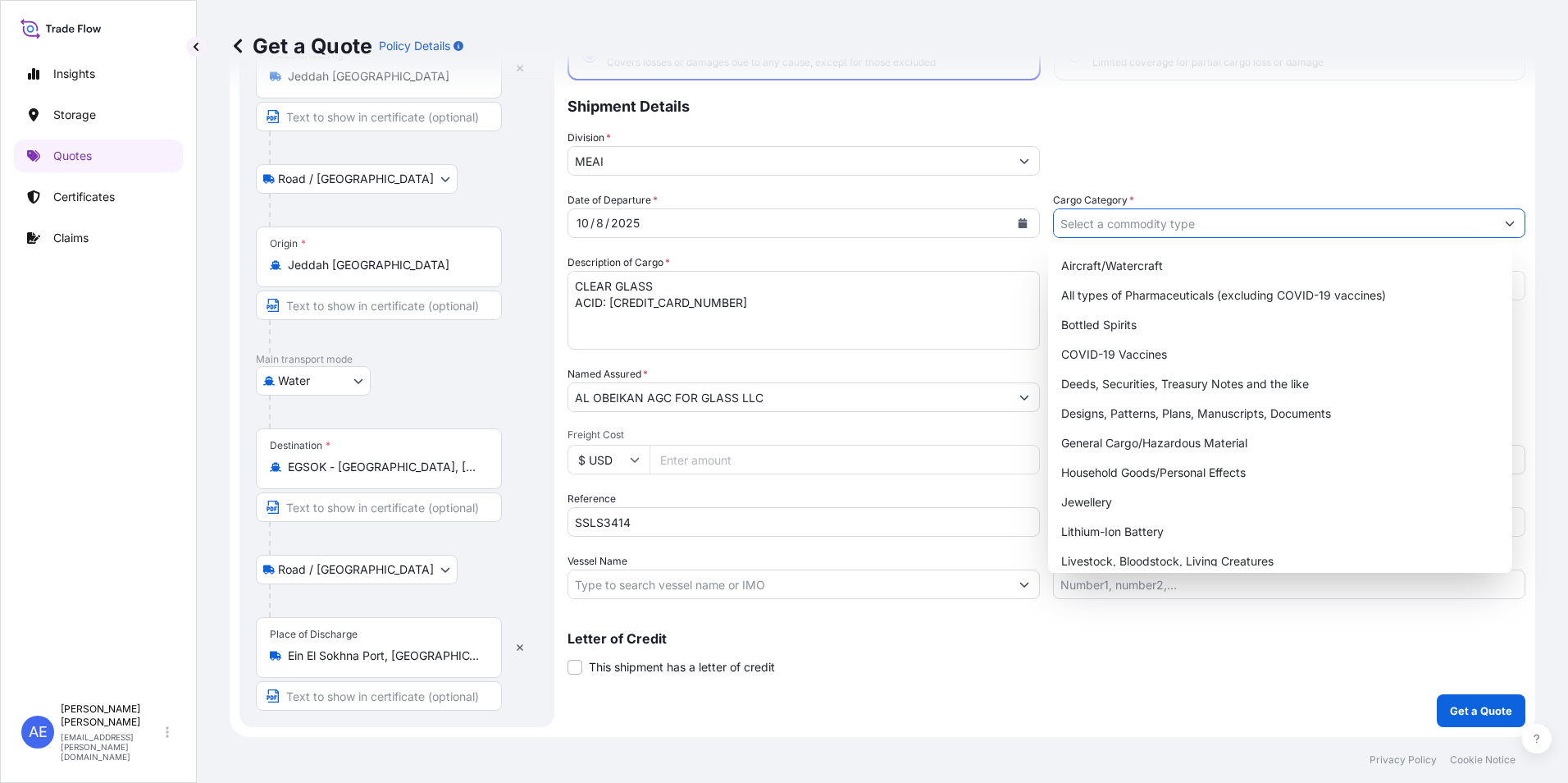
click at [1151, 224] on input "Cargo Category *" at bounding box center [1274, 223] width 441 height 29
click at [1139, 449] on div "General Cargo/Hazardous Material" at bounding box center [1281, 443] width 452 height 29
type input "General Cargo/Hazardous Material"
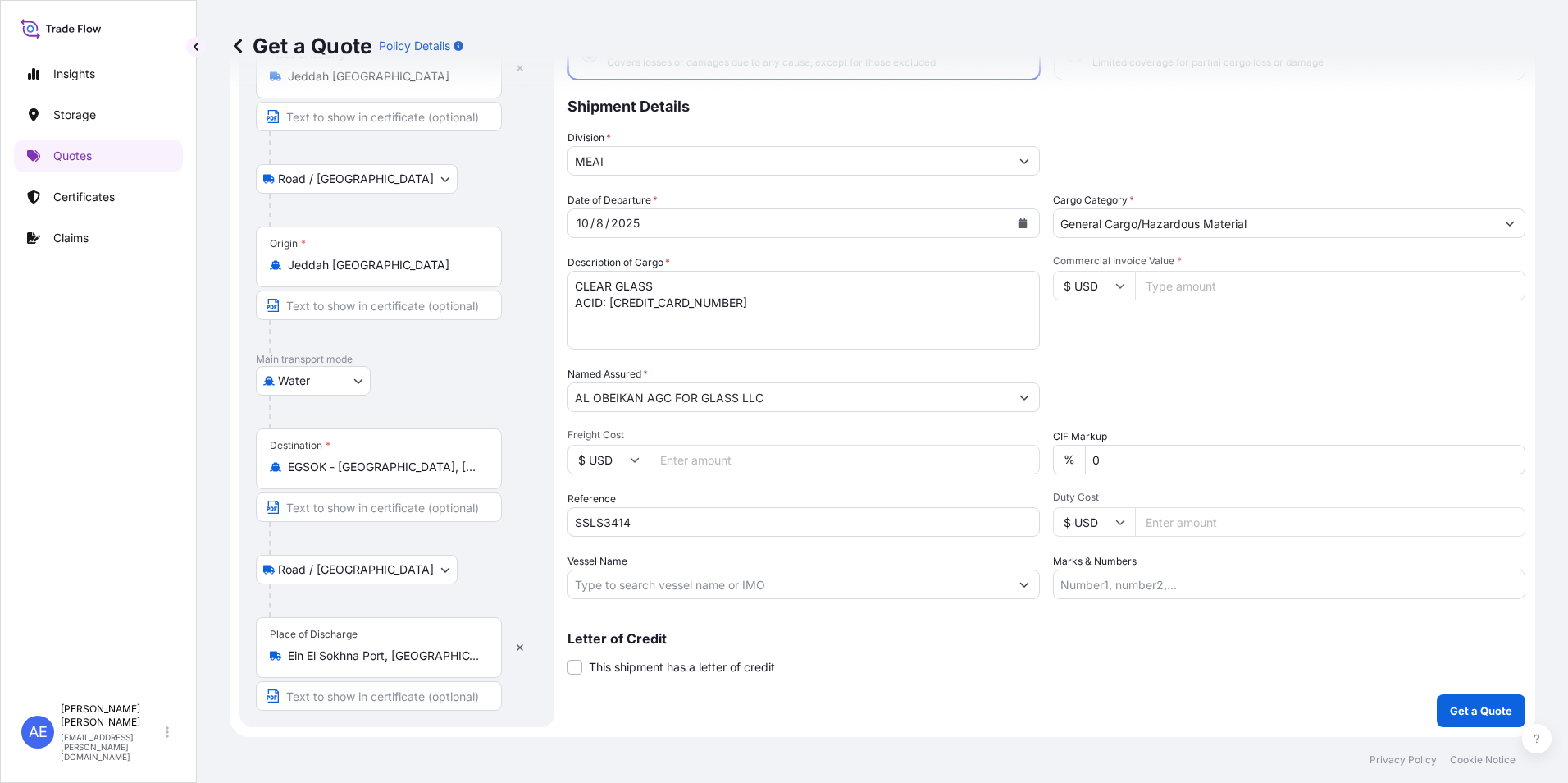
click at [1171, 291] on input "Commercial Invoice Value *" at bounding box center [1329, 285] width 391 height 29
paste input "46240.14"
type input "46240.14"
click at [1455, 713] on p "Get a Quote" at bounding box center [1481, 711] width 62 height 17
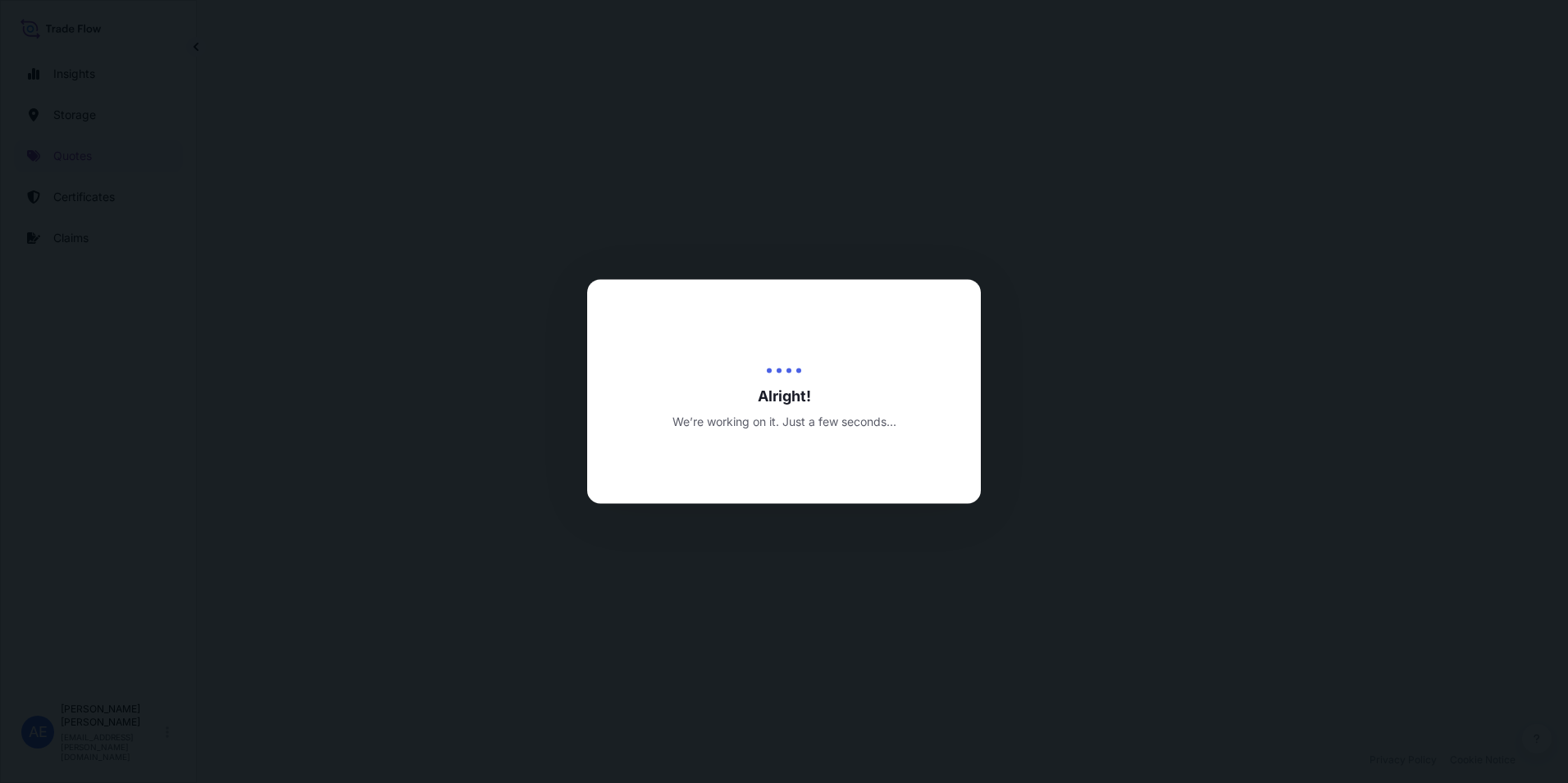
select select "Road / [GEOGRAPHIC_DATA]"
select select "Water"
select select "Road / [GEOGRAPHIC_DATA]"
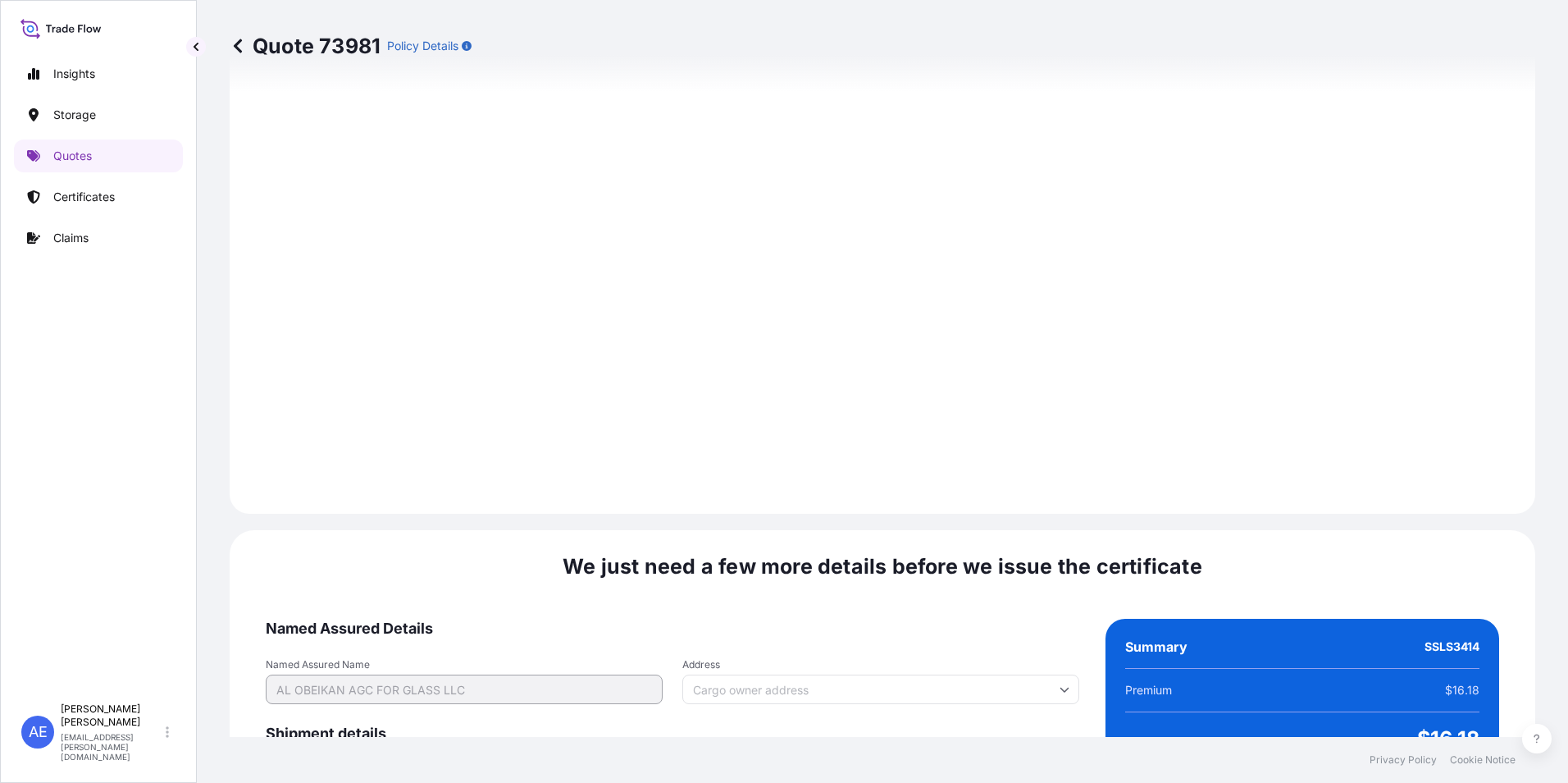
scroll to position [2441, 0]
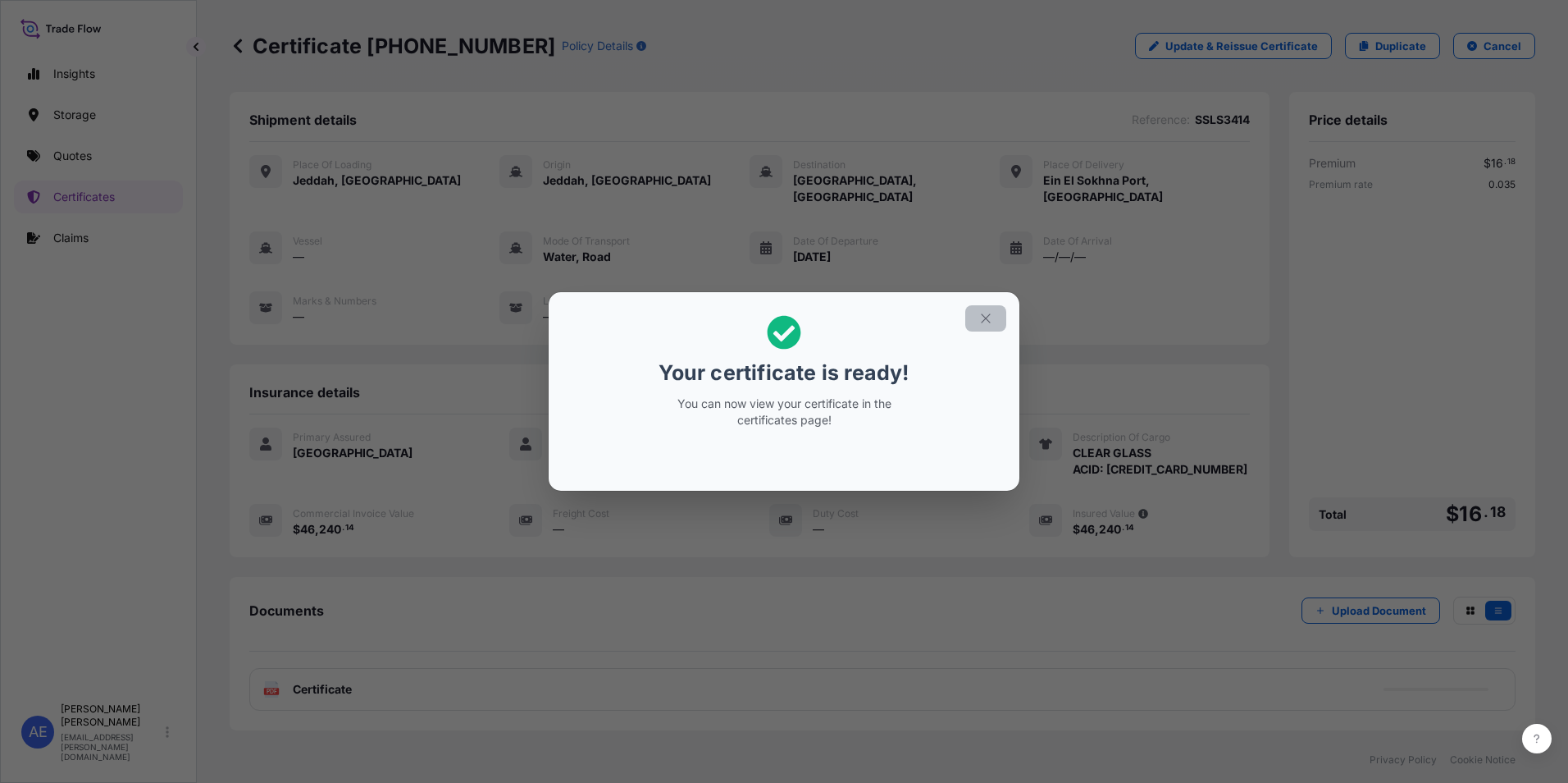
click at [988, 313] on icon "button" at bounding box center [986, 318] width 15 height 15
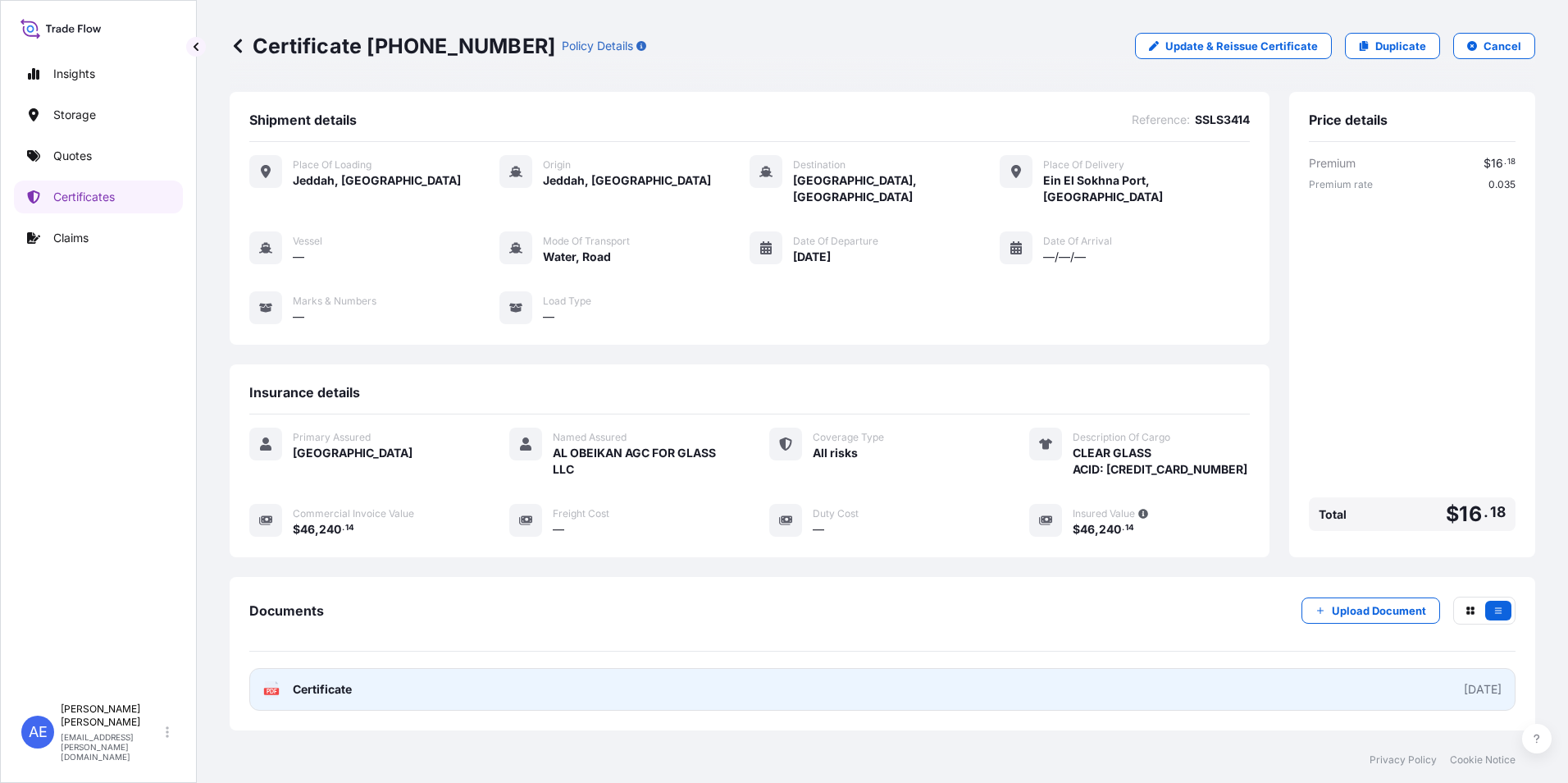
click at [721, 672] on link "PDF Certificate [DATE]" at bounding box center [883, 689] width 1266 height 43
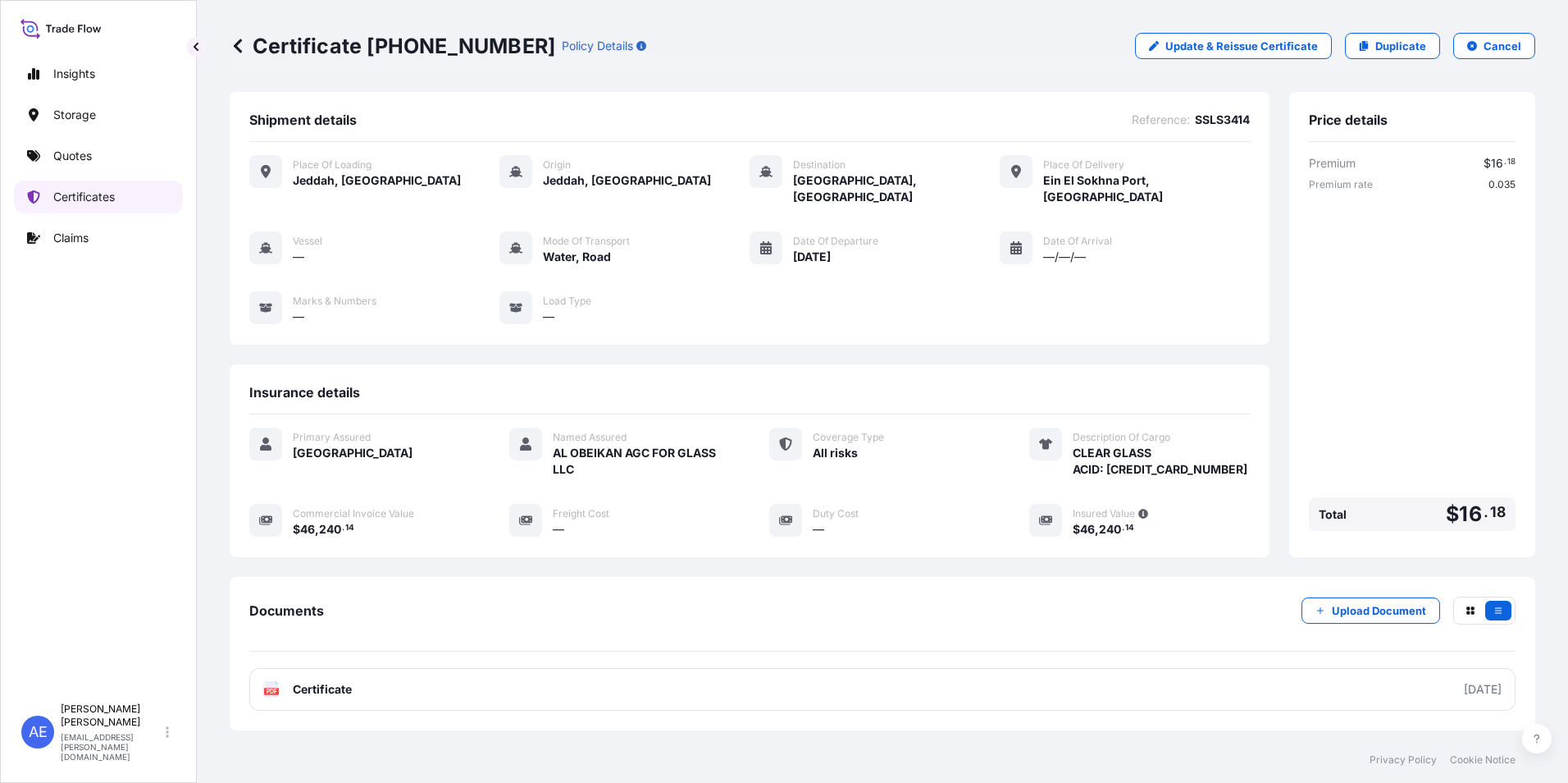
click at [88, 196] on p "Certificates" at bounding box center [83, 197] width 61 height 17
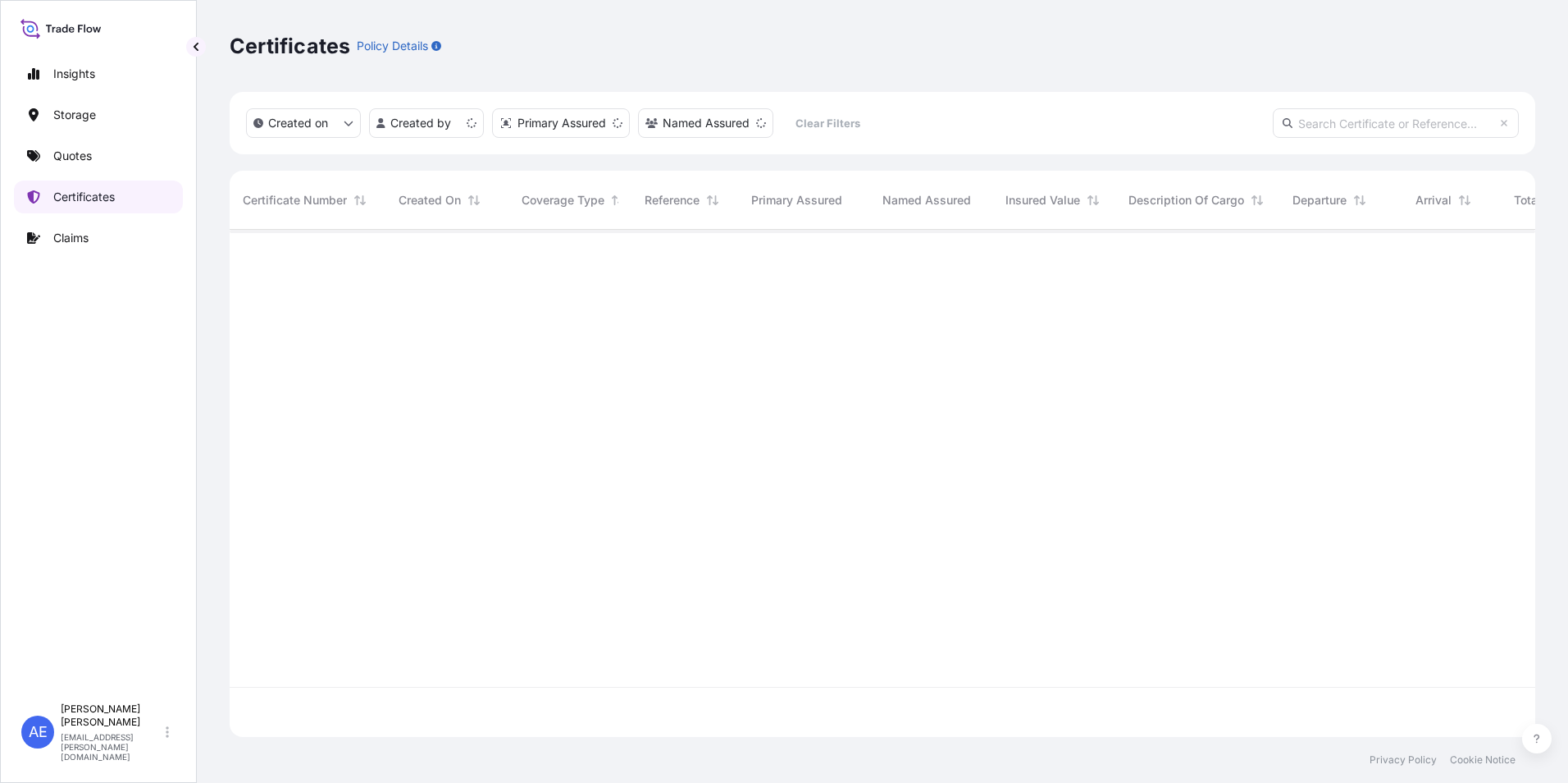
scroll to position [504, 1293]
click at [1360, 132] on input "text" at bounding box center [1396, 123] width 246 height 29
paste input "SSLS3402"
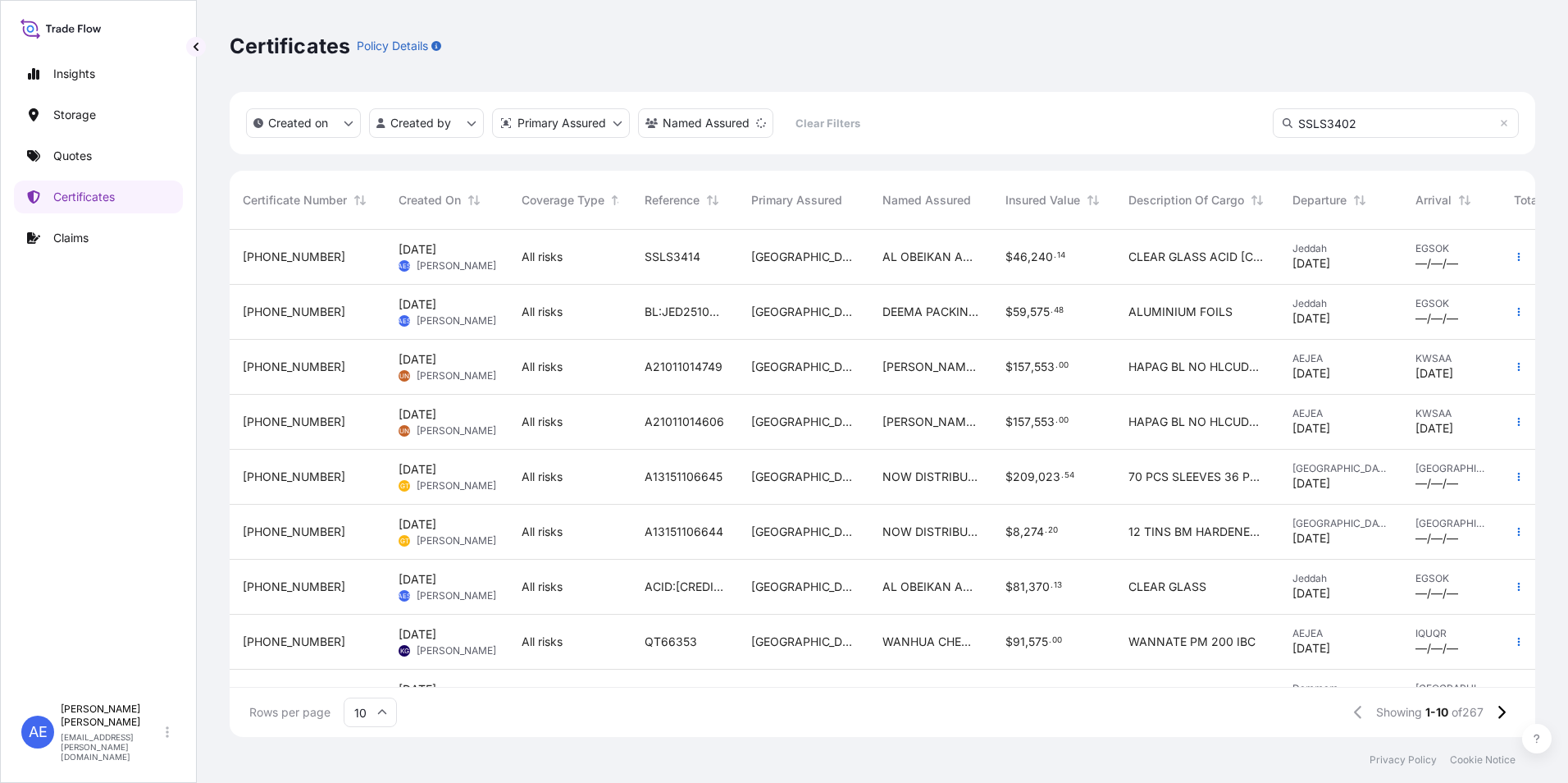
click at [1376, 134] on input "SSLS3402" at bounding box center [1396, 123] width 246 height 29
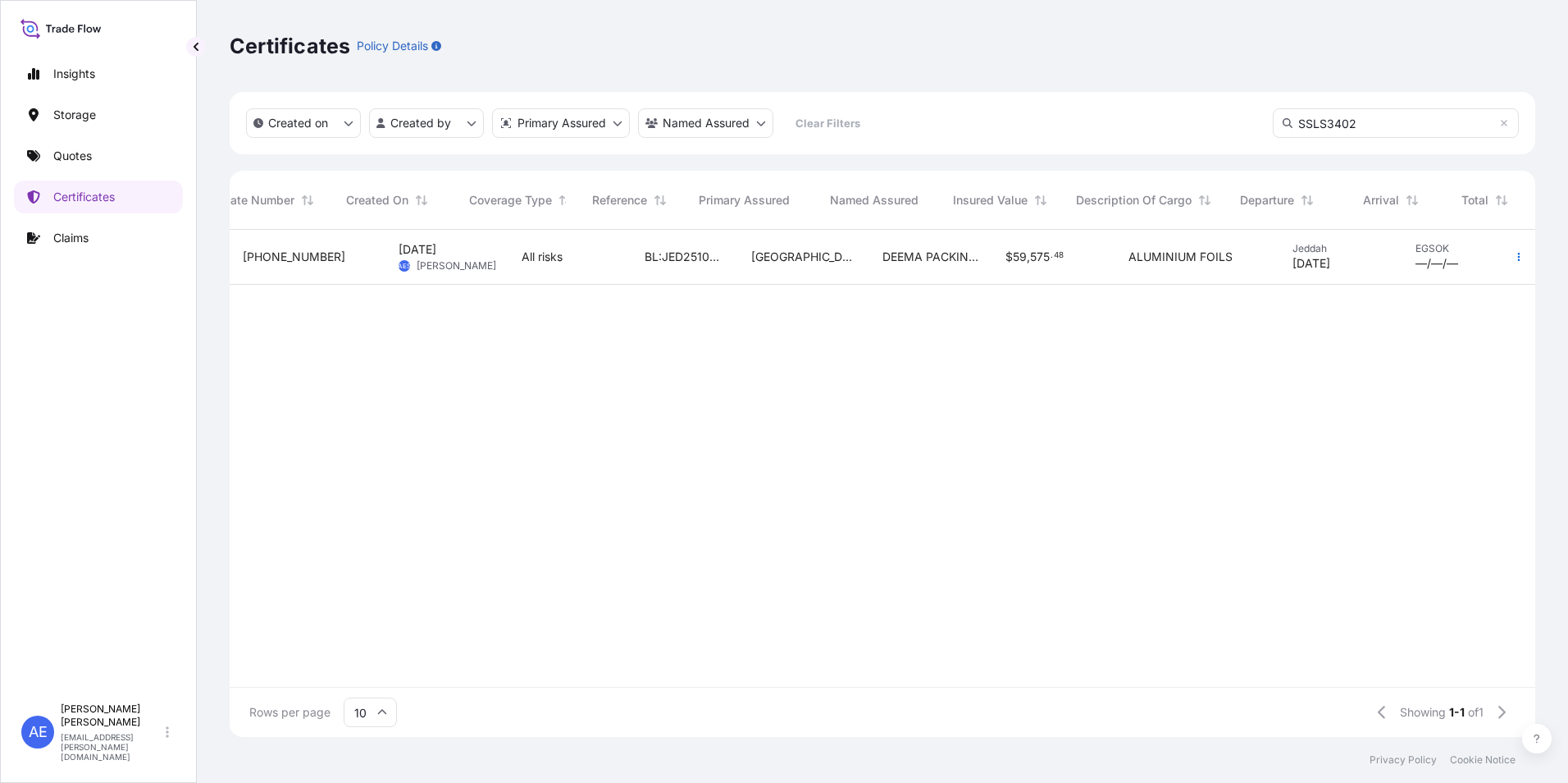
scroll to position [0, 97]
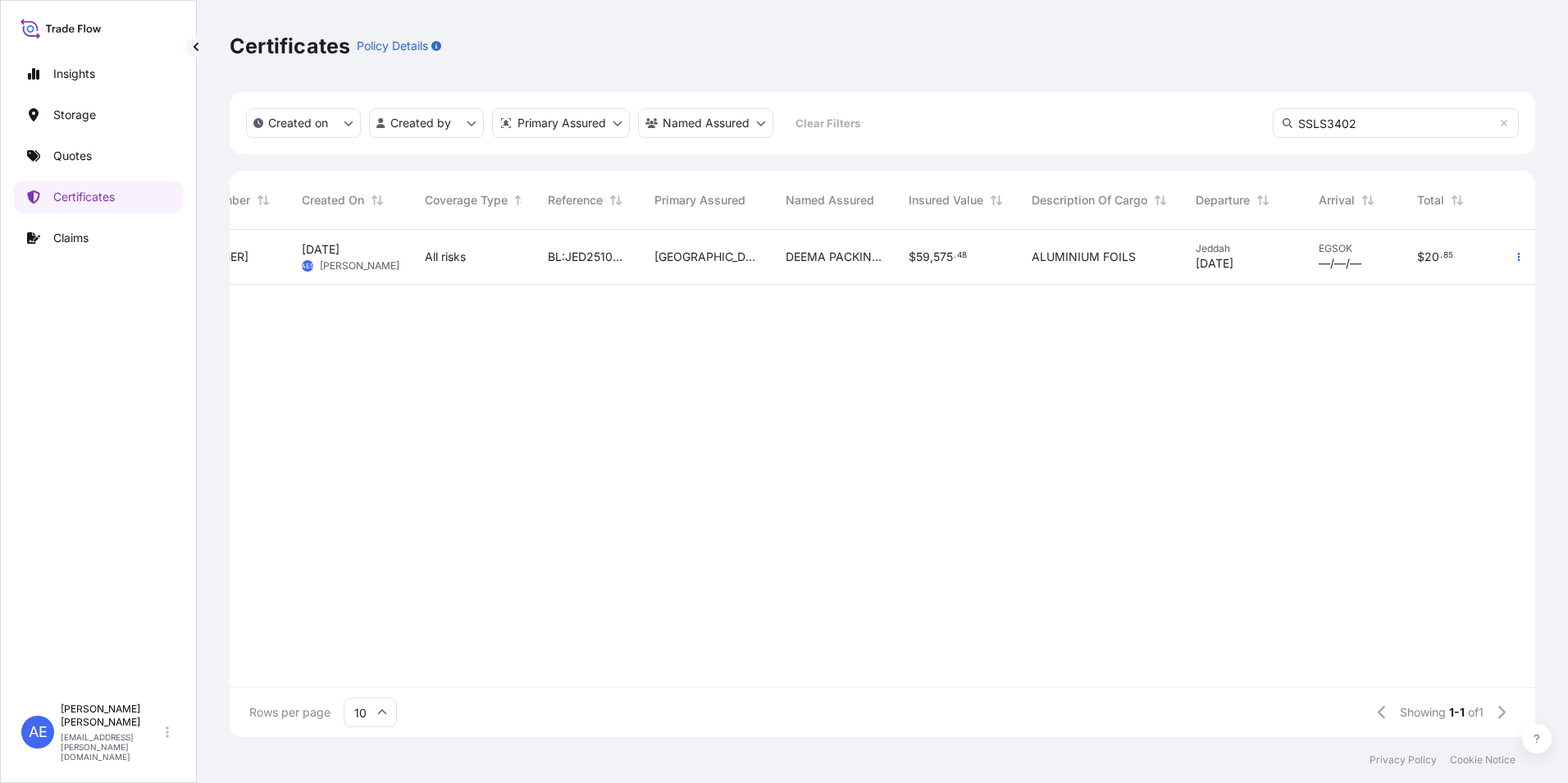
type input "SSLS3402"
drag, startPoint x: 1370, startPoint y: 120, endPoint x: 198, endPoint y: 22, distance: 1176.1
click at [631, 135] on div "Created on Created by Primary Assured Named Assured Clear Filters SSLS3402" at bounding box center [882, 123] width 1306 height 62
paste input "SSLS3414"
type input "SSLS3414"
